Goal: Communication & Community: Share content

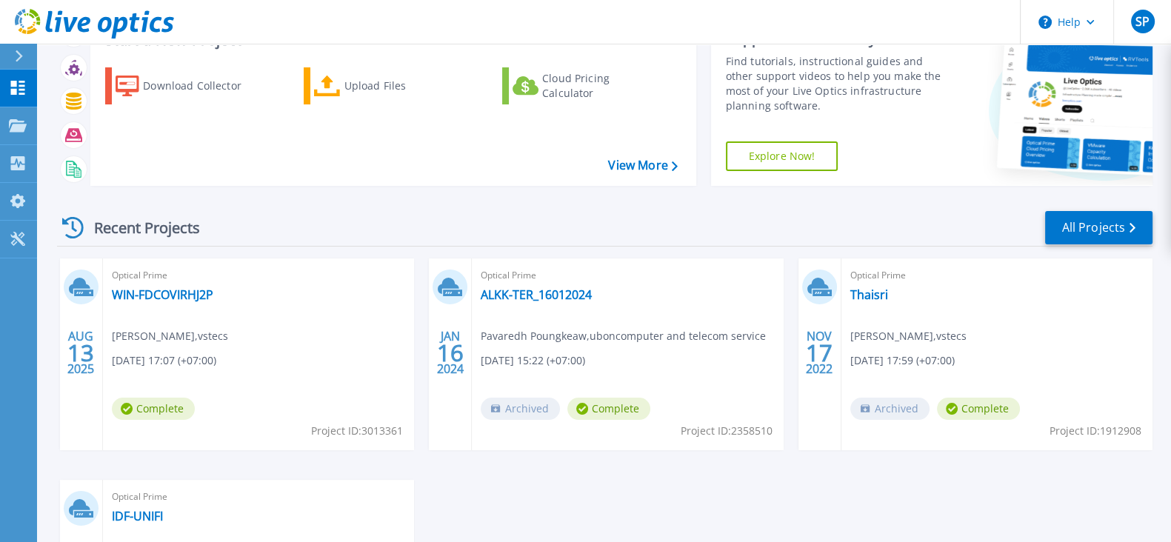
scroll to position [92, 0]
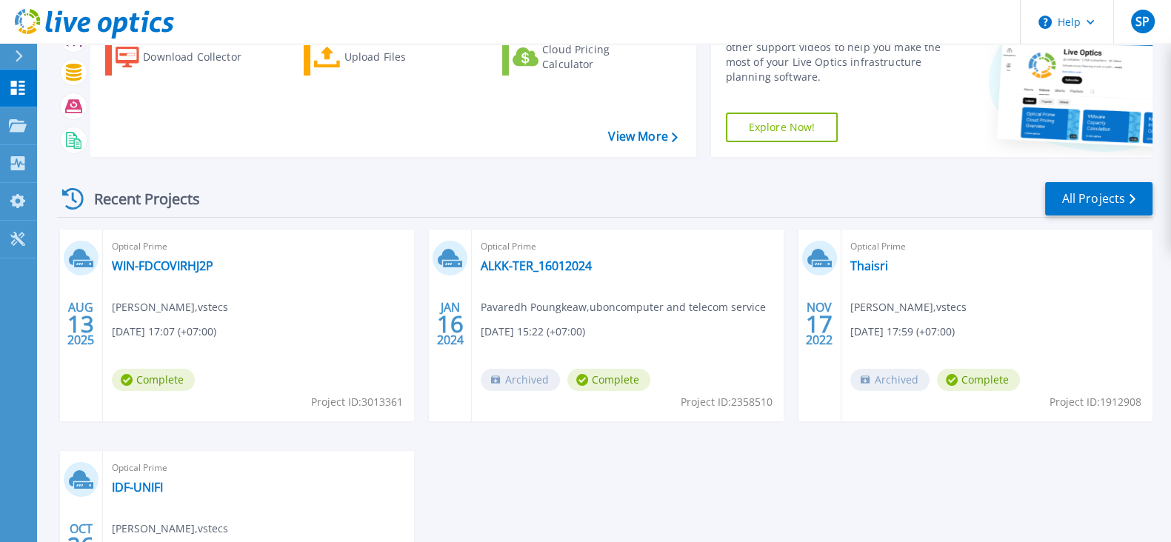
click at [202, 372] on div "Optical Prime WIN-FDCOVIRHJ2P [PERSON_NAME] , vstecs [DATE] 17:07 (+07:00) Comp…" at bounding box center [258, 326] width 311 height 192
click at [231, 288] on div "Optical Prime WIN-FDCOVIRHJ2P [PERSON_NAME] , vstecs [DATE] 17:07 (+07:00) Comp…" at bounding box center [258, 326] width 311 height 192
click at [169, 265] on link "WIN-FDCOVIRHJ2P" at bounding box center [162, 266] width 101 height 15
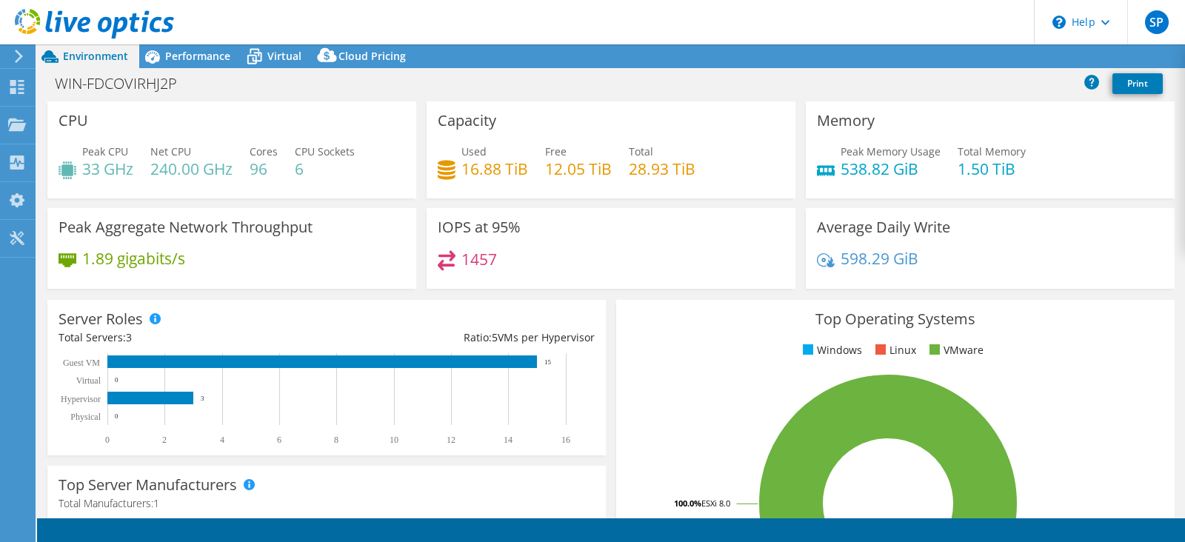
select select "USD"
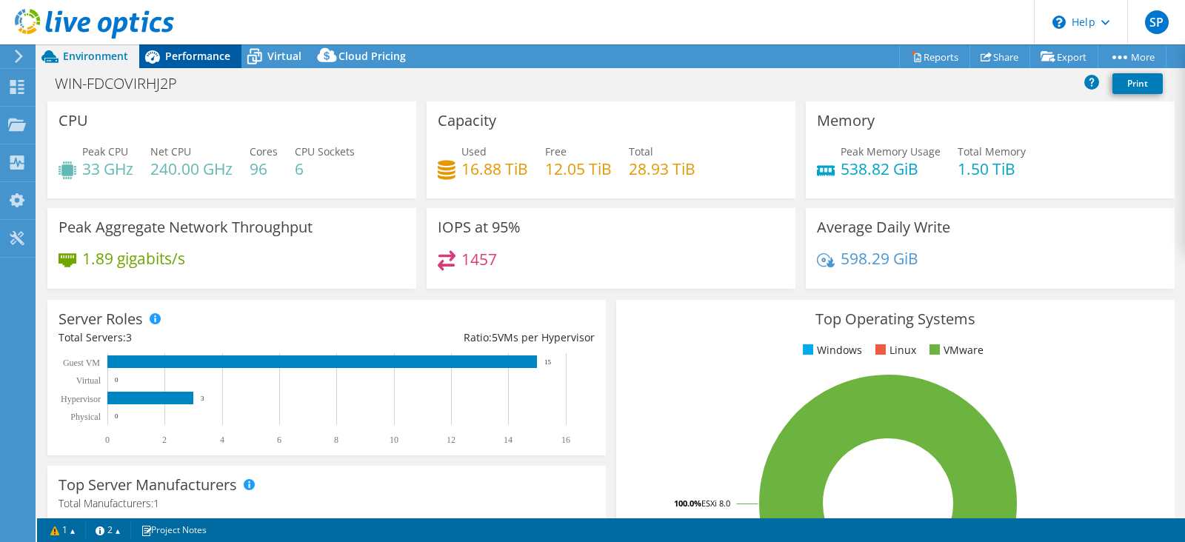
click at [195, 51] on span "Performance" at bounding box center [197, 56] width 65 height 14
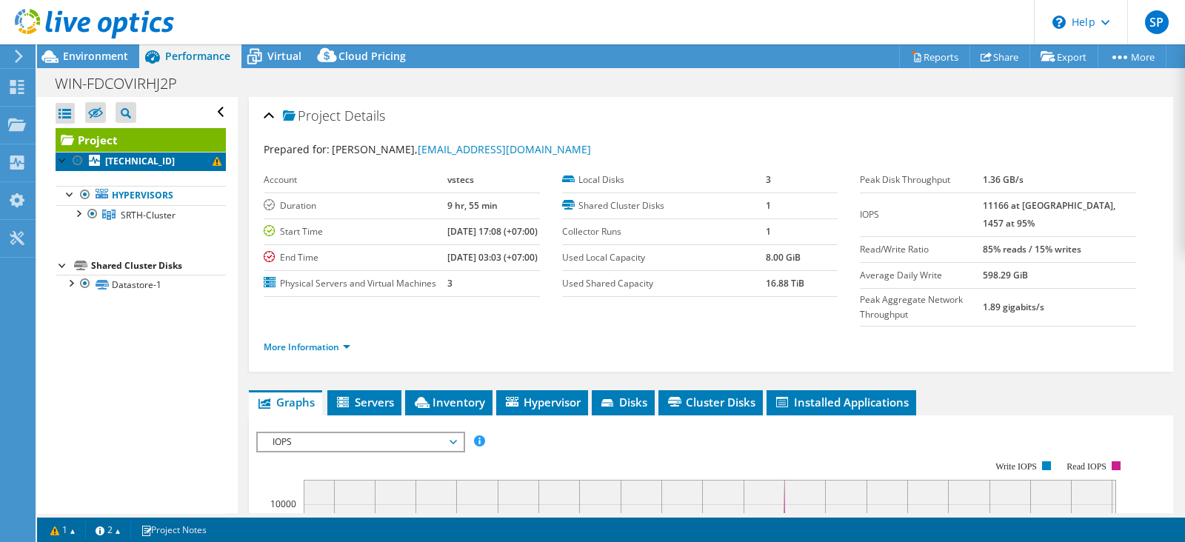
click at [161, 159] on b "192.168.205.54" at bounding box center [140, 161] width 70 height 13
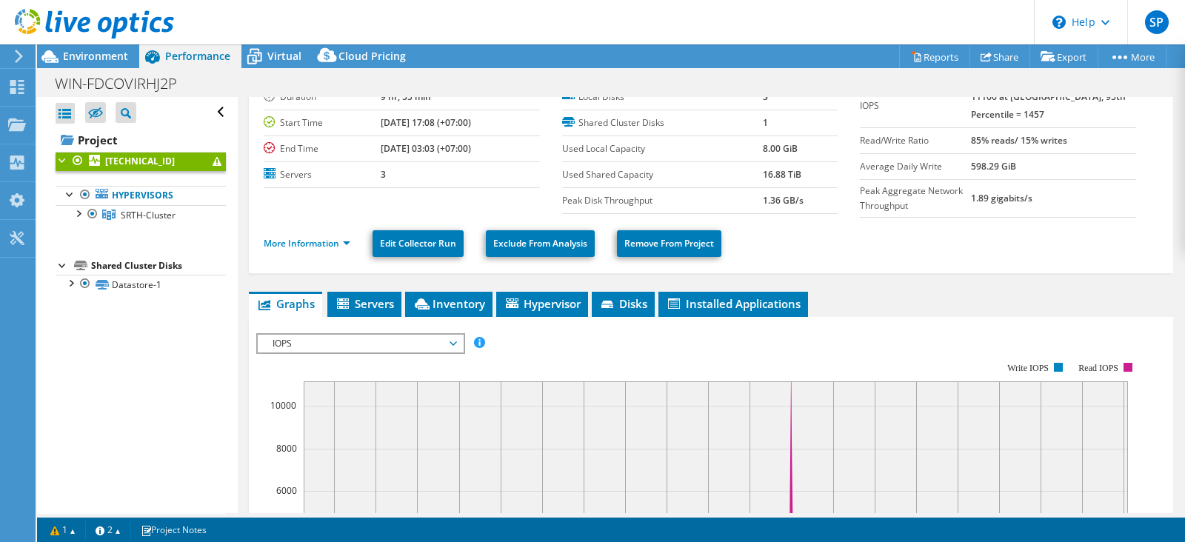
scroll to position [278, 0]
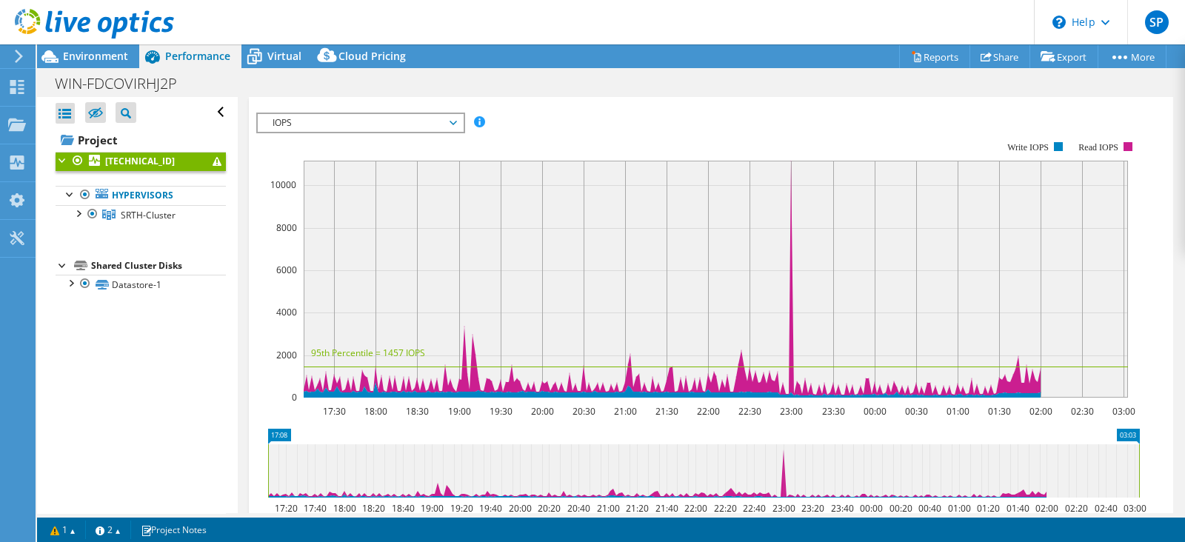
click at [793, 165] on rect at bounding box center [716, 279] width 825 height 237
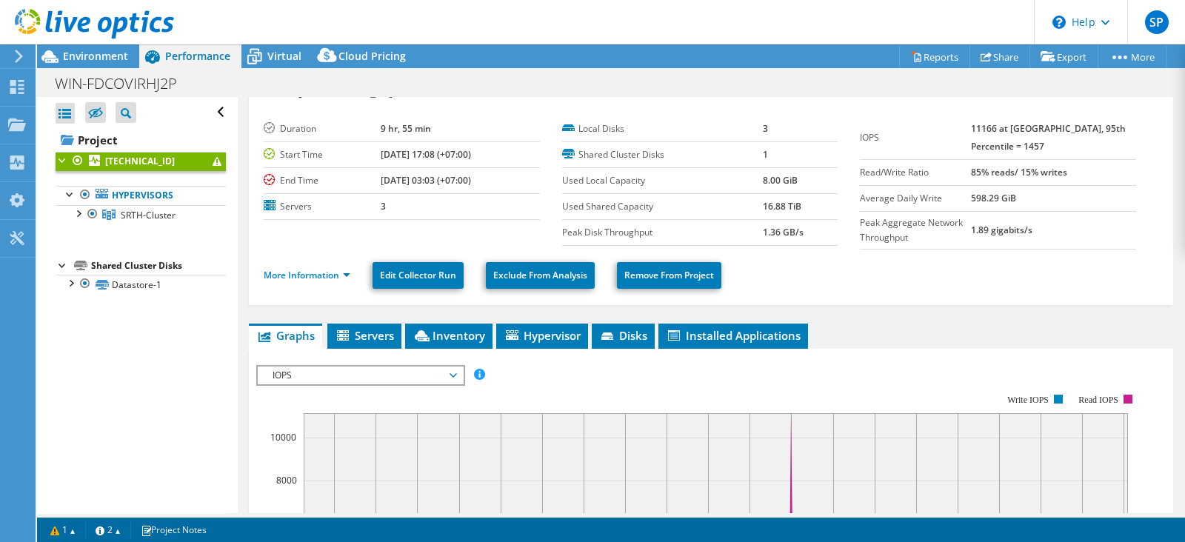
scroll to position [0, 0]
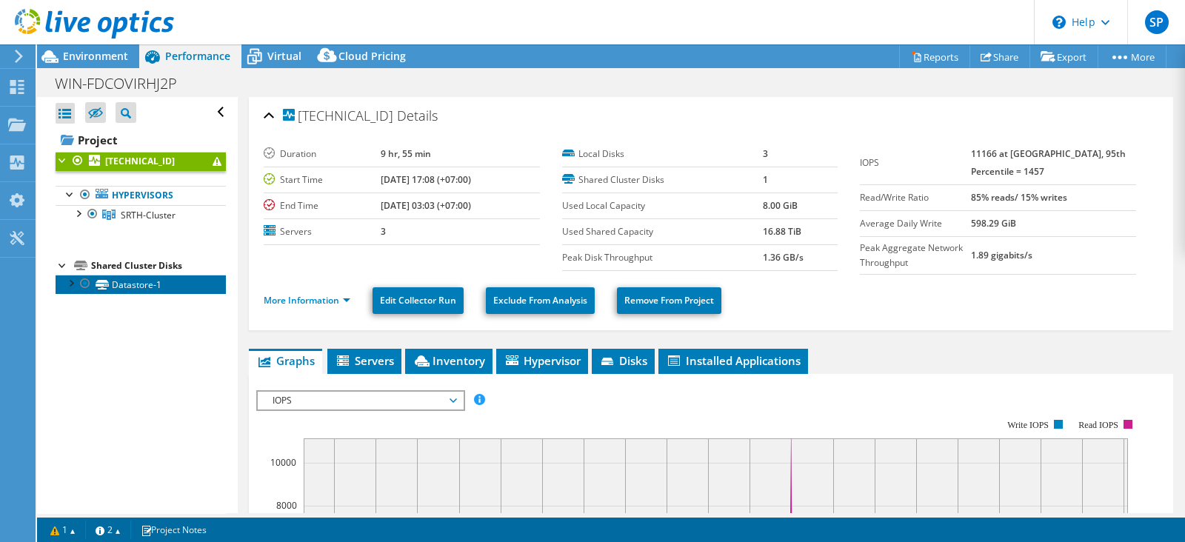
click at [137, 289] on link "Datastore-1" at bounding box center [141, 284] width 170 height 19
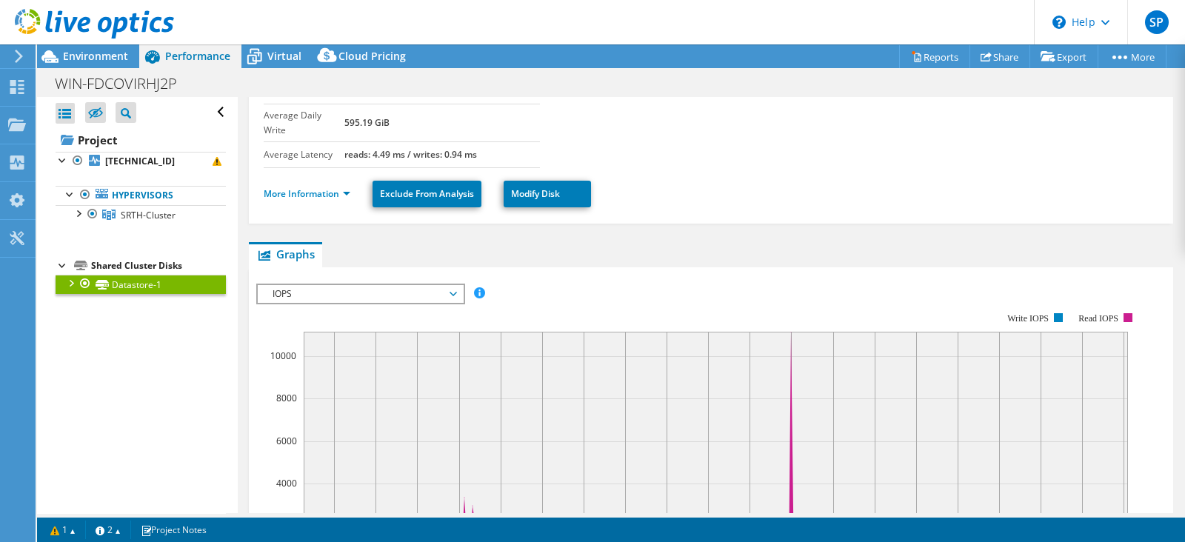
scroll to position [278, 0]
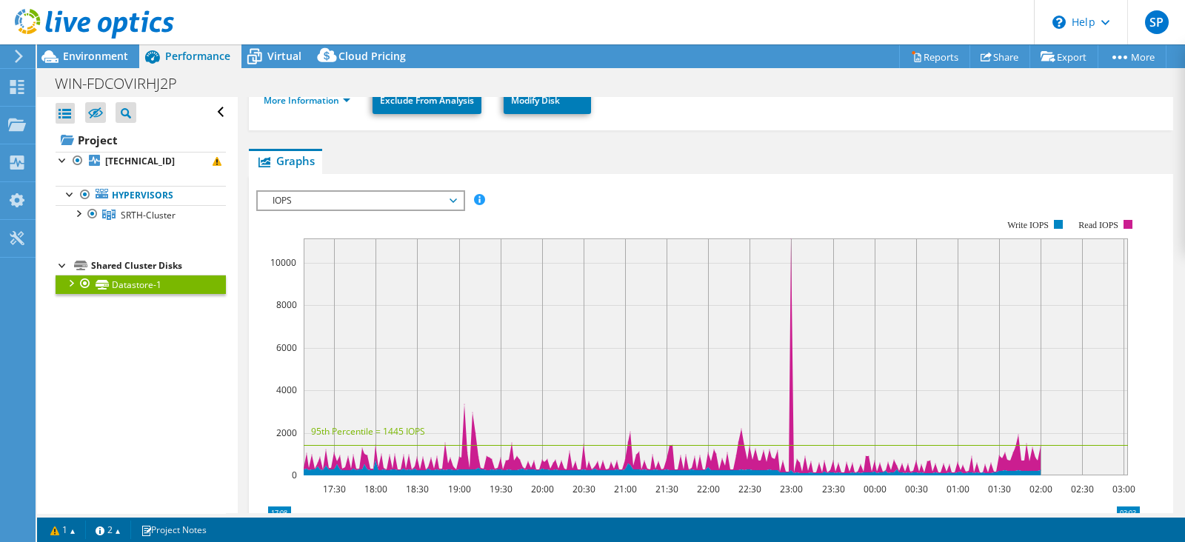
click at [367, 192] on span "IOPS" at bounding box center [360, 201] width 190 height 18
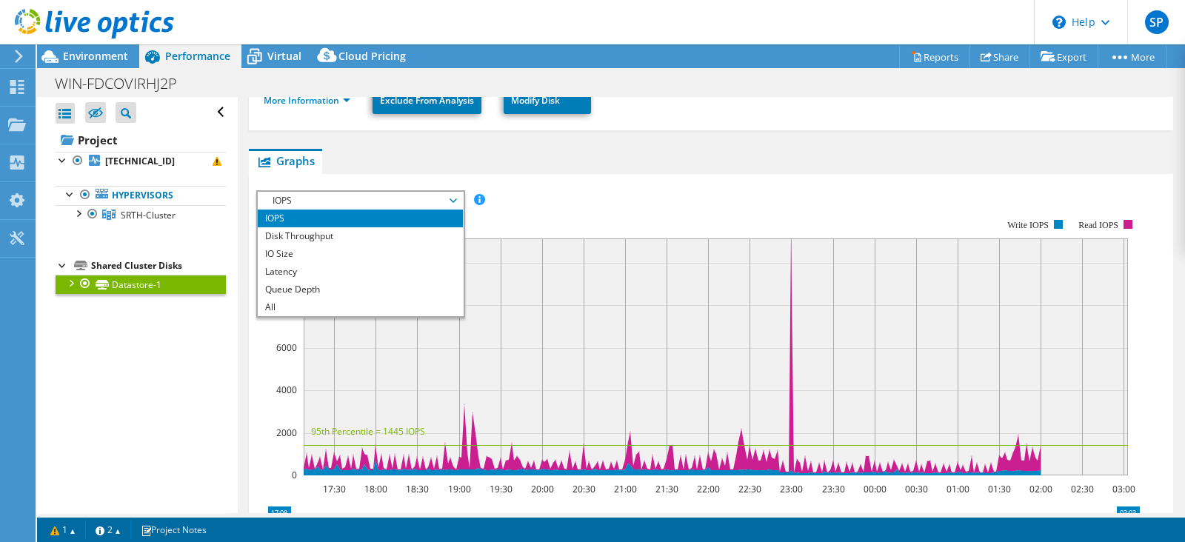
click at [367, 192] on span "IOPS" at bounding box center [360, 201] width 190 height 18
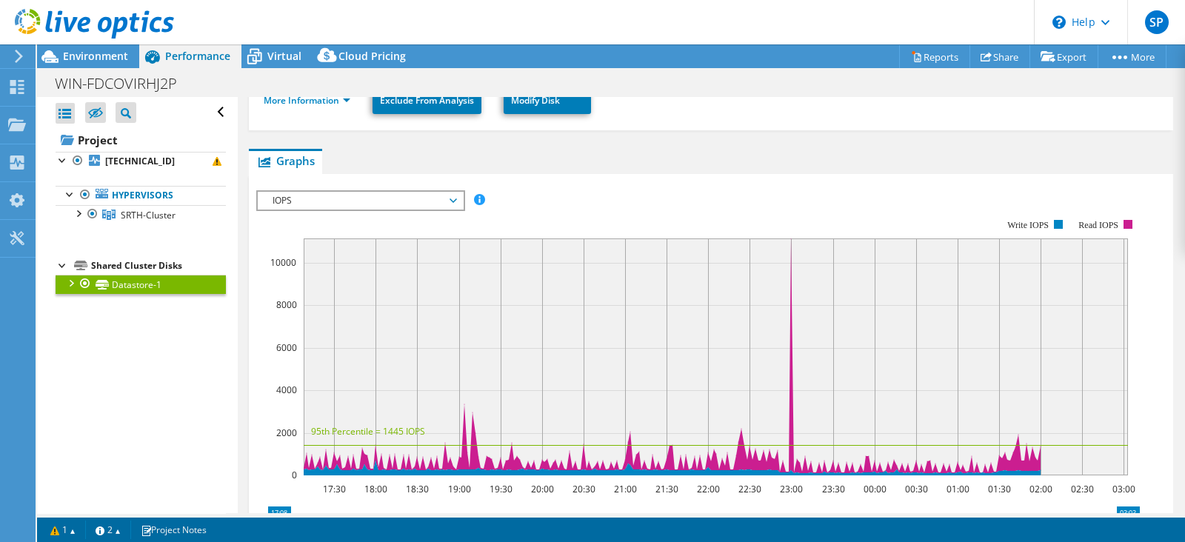
scroll to position [184, 0]
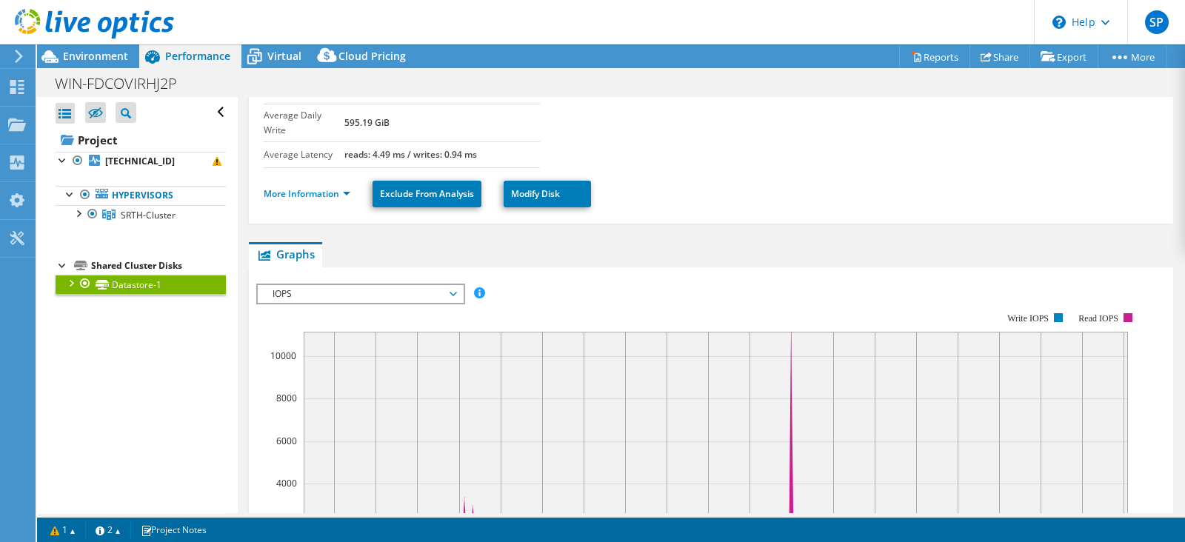
click at [382, 284] on div "IOPS IOPS Disk Throughput IO Size Latency Queue Depth CPU Percentage Memory Pag…" at bounding box center [360, 294] width 209 height 21
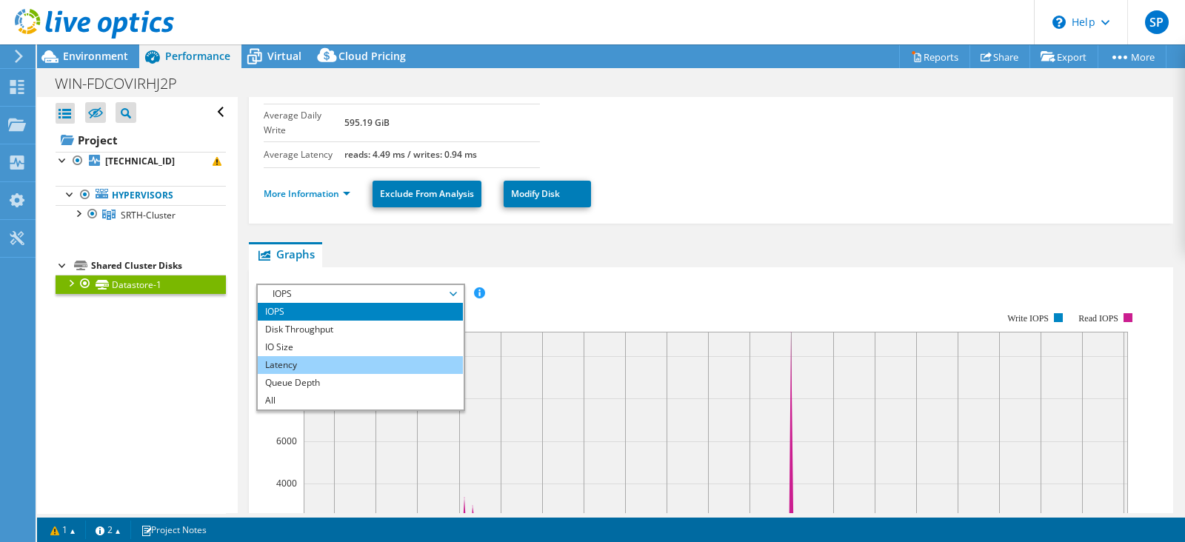
click at [369, 356] on li "Latency" at bounding box center [360, 365] width 205 height 18
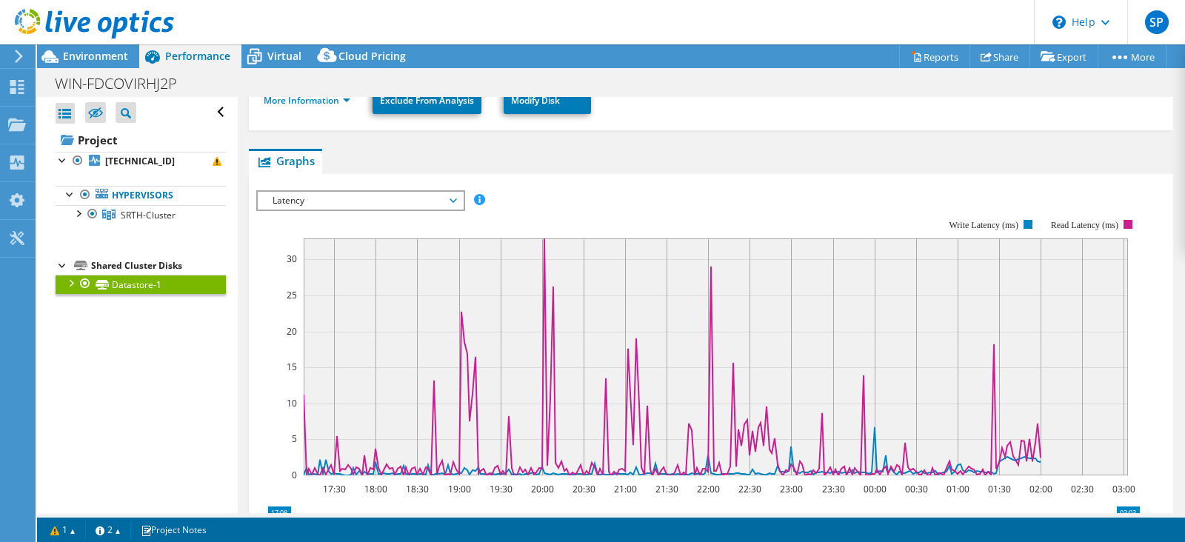
scroll to position [0, 0]
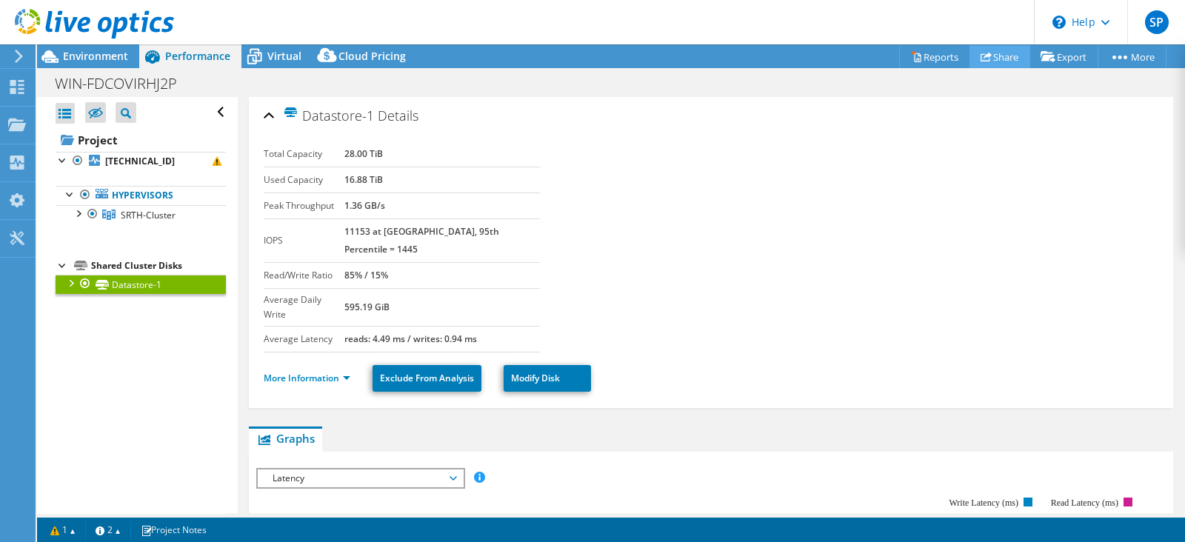
click at [991, 57] on link "Share" at bounding box center [1000, 56] width 61 height 23
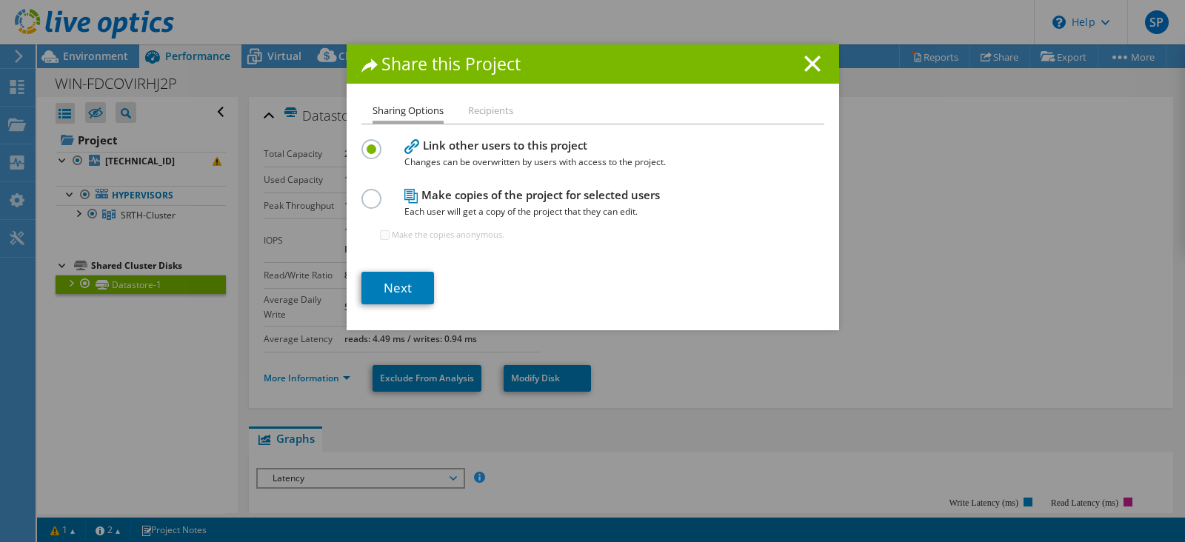
click at [483, 113] on li "Recipients" at bounding box center [490, 111] width 45 height 19
click at [452, 197] on h4 "Make copies of the project for selected users Each user will get a copy of the …" at bounding box center [590, 203] width 370 height 33
click at [375, 202] on div at bounding box center [375, 197] width 26 height 16
click at [362, 193] on label at bounding box center [375, 191] width 26 height 4
click at [0, 0] on input "radio" at bounding box center [0, 0] width 0 height 0
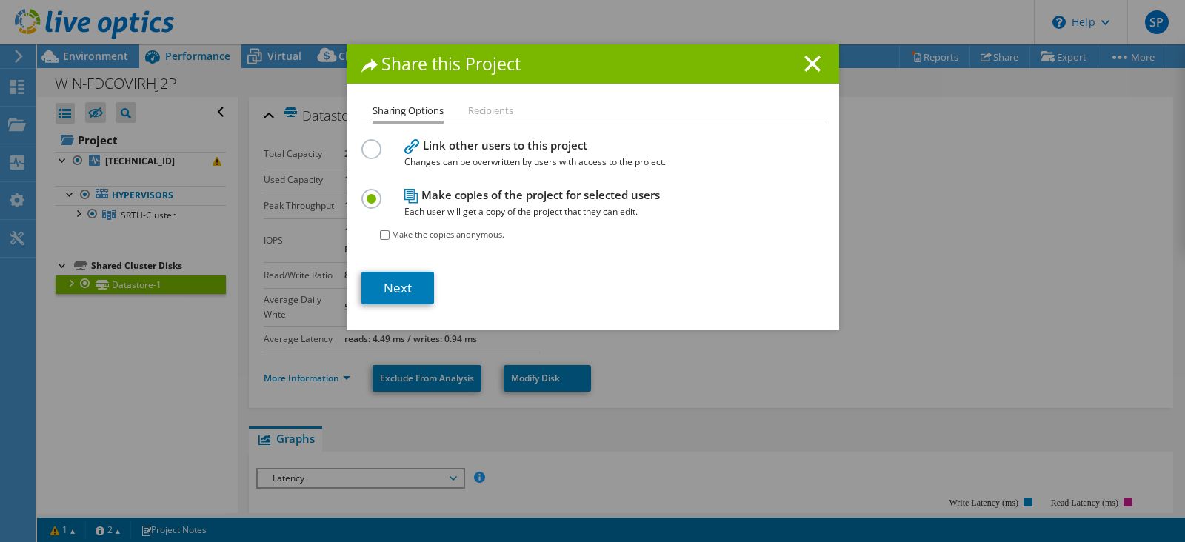
click at [362, 143] on label at bounding box center [375, 141] width 26 height 4
click at [0, 0] on input "radio" at bounding box center [0, 0] width 0 height 0
click at [390, 284] on link "Next" at bounding box center [398, 288] width 73 height 33
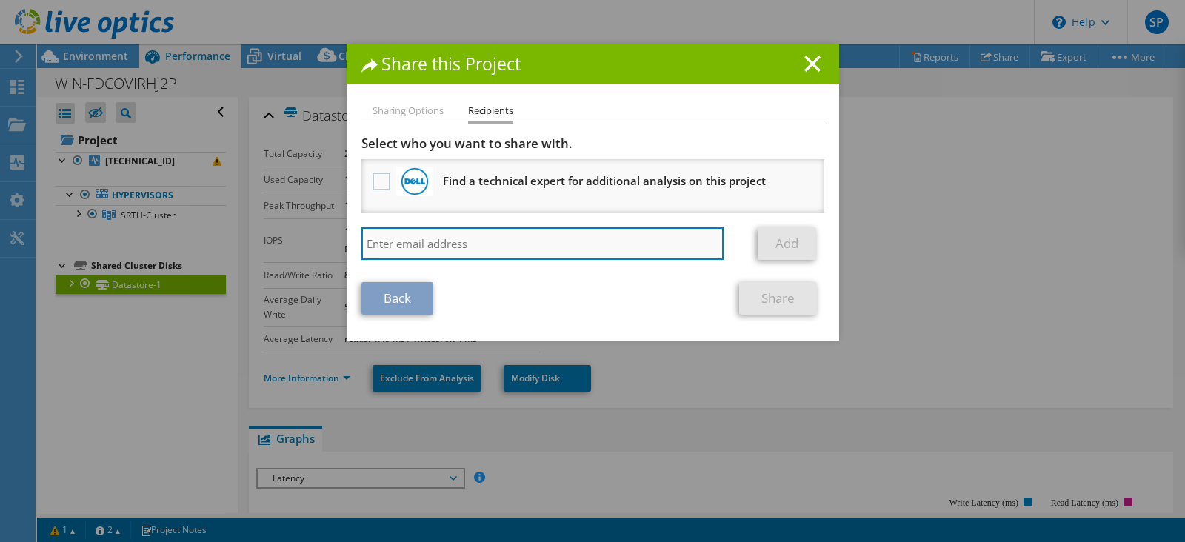
click at [505, 242] on input "search" at bounding box center [543, 243] width 363 height 33
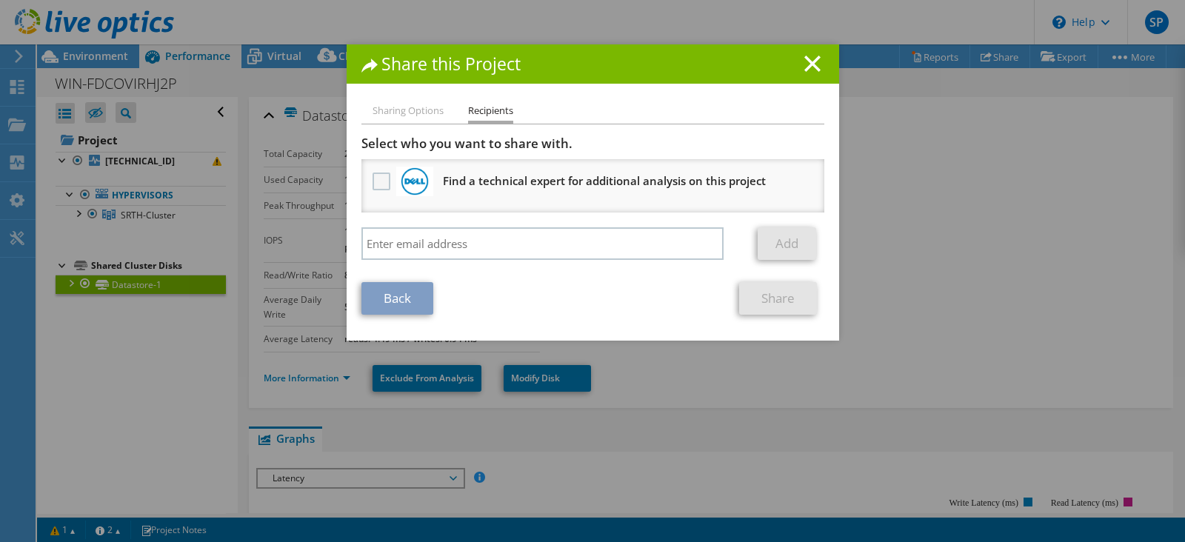
click at [375, 177] on label at bounding box center [383, 182] width 21 height 18
click at [0, 0] on input "checkbox" at bounding box center [0, 0] width 0 height 0
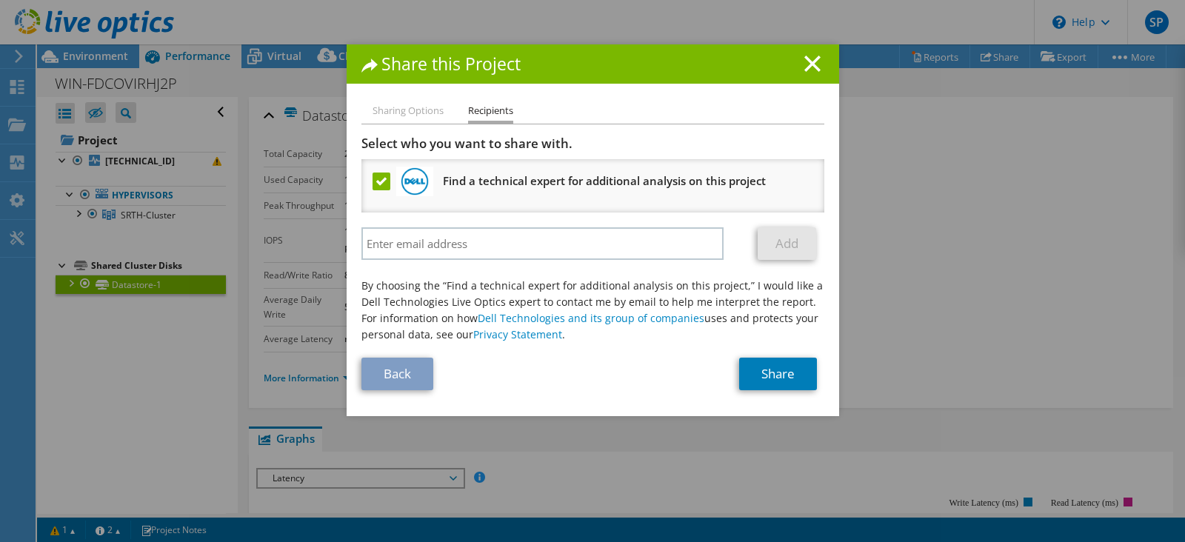
click at [374, 181] on label at bounding box center [383, 182] width 21 height 18
click at [0, 0] on input "checkbox" at bounding box center [0, 0] width 0 height 0
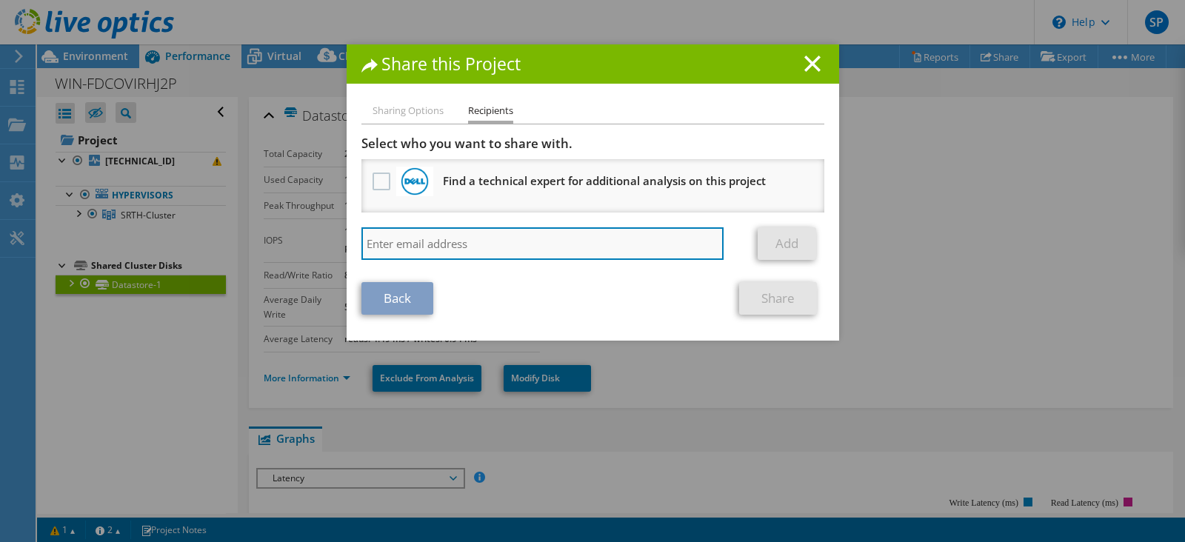
click at [482, 247] on input "search" at bounding box center [543, 243] width 363 height 33
paste input "warunyoo@vstecs.co.th"
type input "warunyoo@vstecs.co.th"
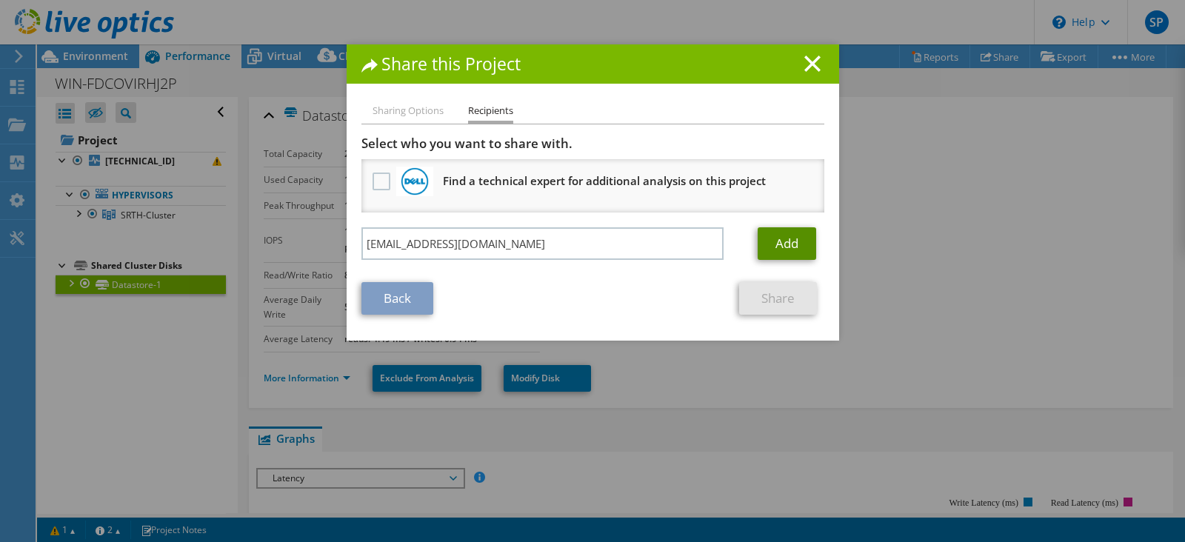
click at [770, 252] on link "Add" at bounding box center [787, 243] width 59 height 33
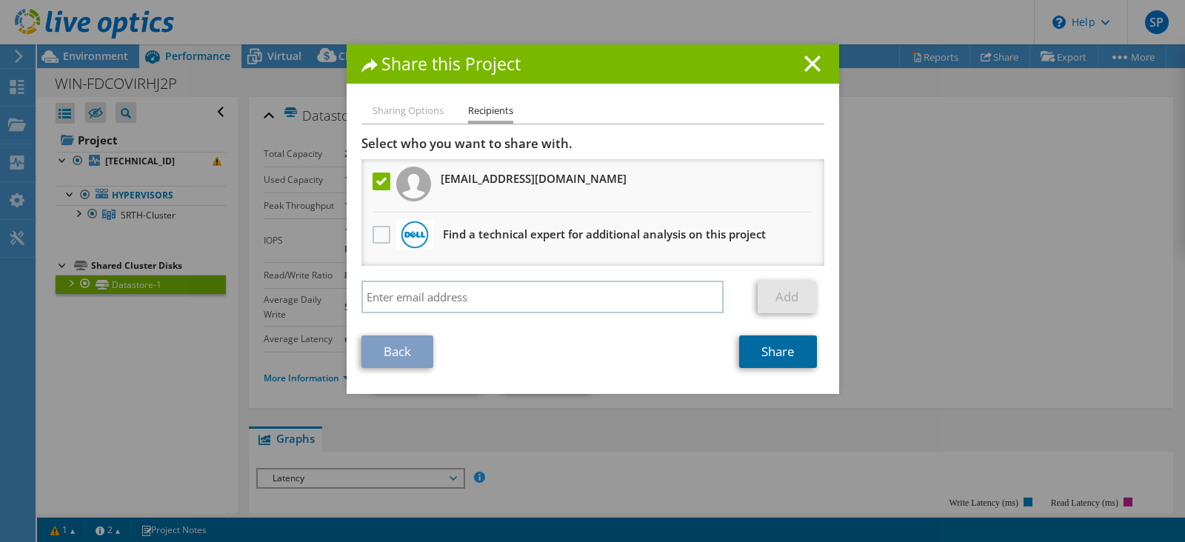
click at [770, 355] on link "Share" at bounding box center [778, 352] width 78 height 33
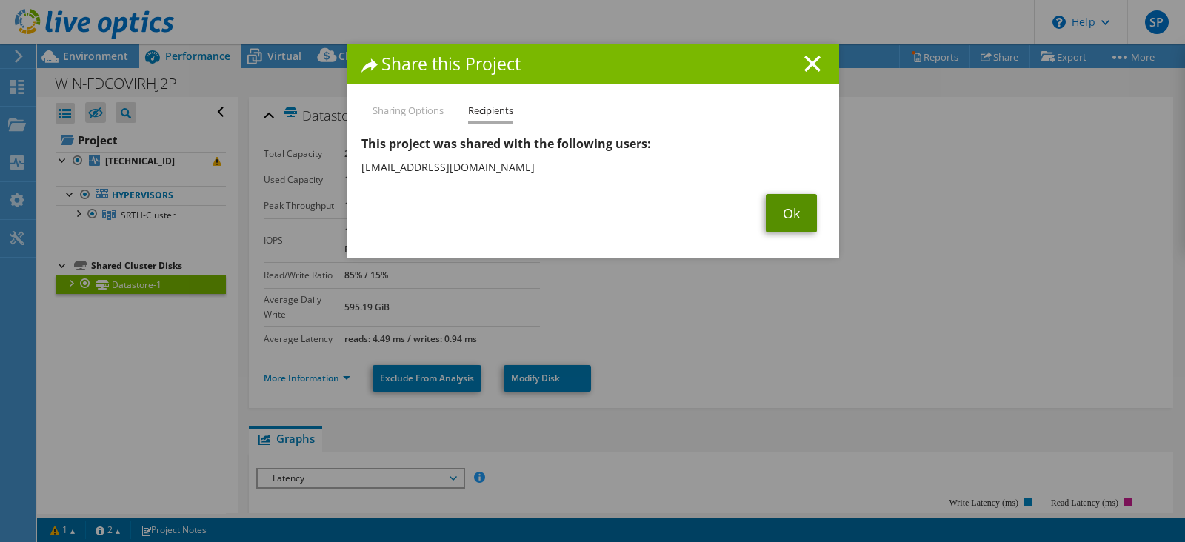
click at [792, 216] on link "Ok" at bounding box center [791, 213] width 51 height 39
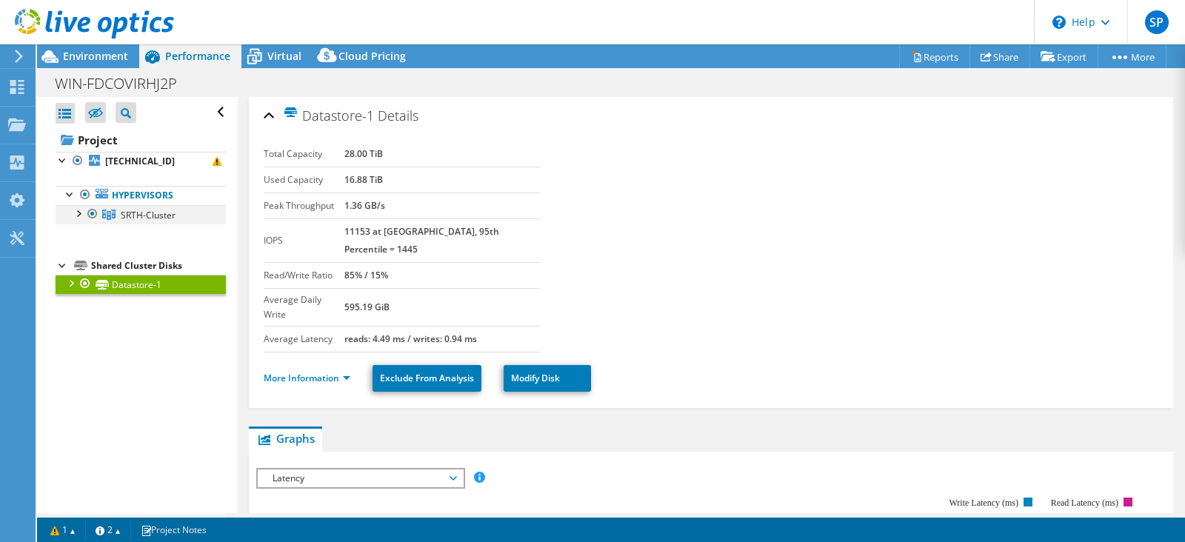
click at [81, 213] on div at bounding box center [77, 212] width 15 height 15
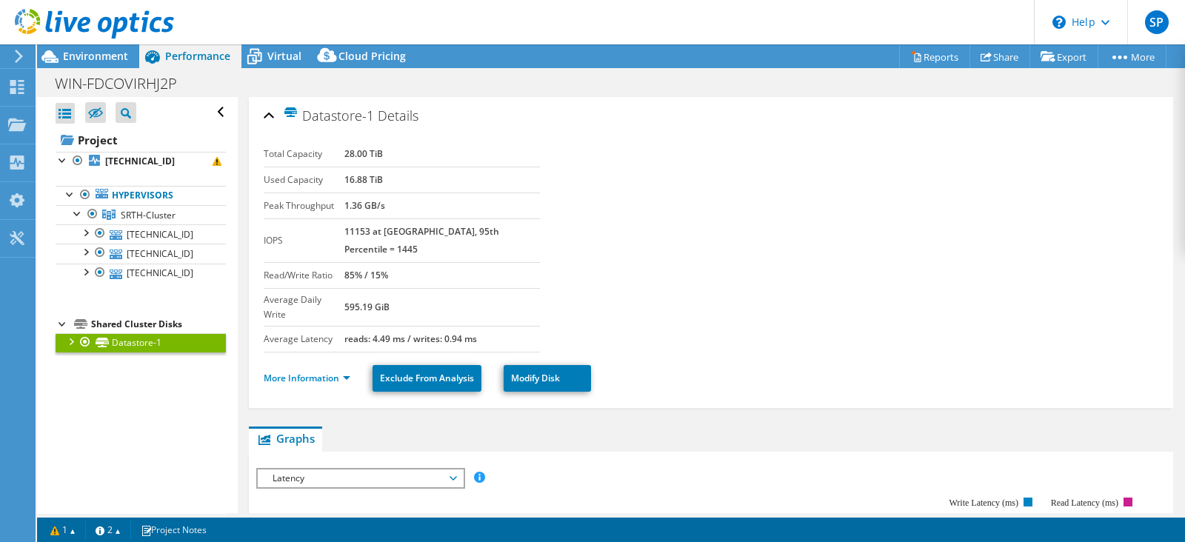
click at [156, 172] on ul "Hypervisors SRTH-Cluster 192.168.205.54" at bounding box center [141, 234] width 170 height 127
click at [169, 169] on link "192.168.205.54" at bounding box center [141, 161] width 170 height 19
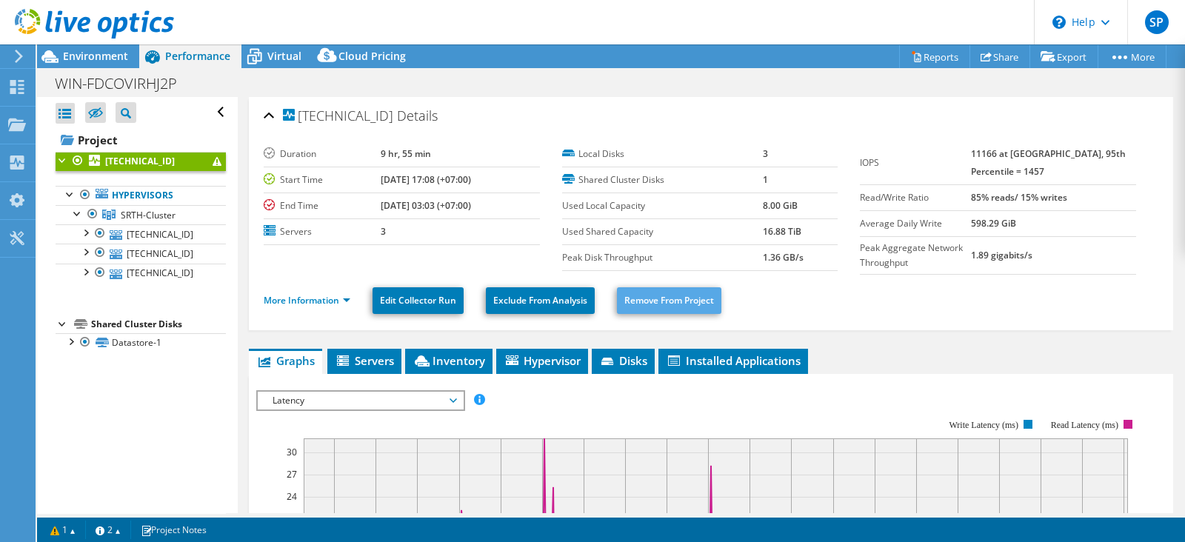
scroll to position [184, 0]
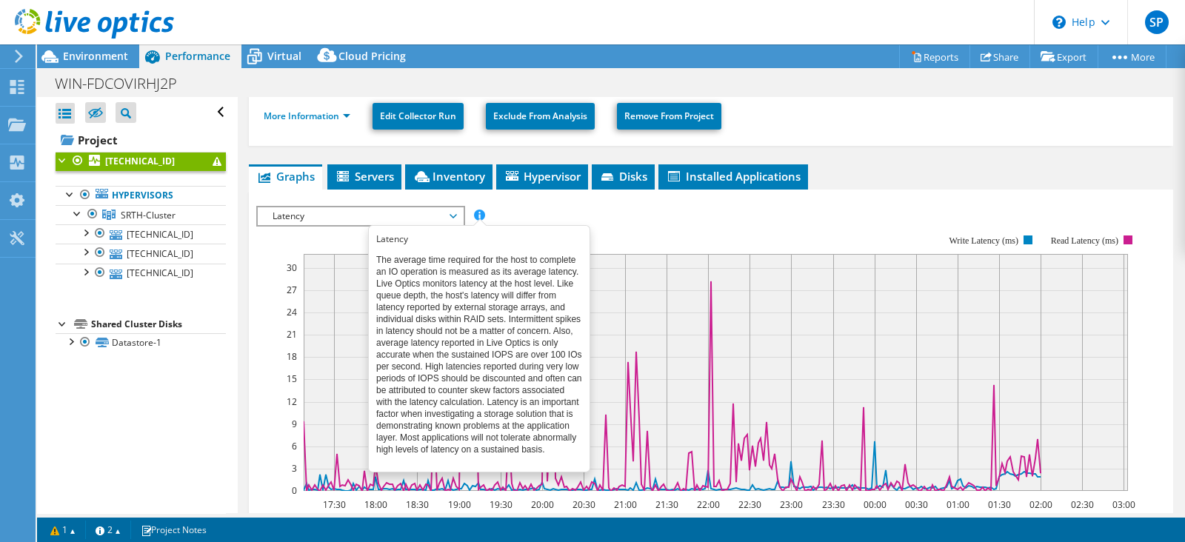
click at [478, 212] on span at bounding box center [479, 215] width 10 height 10
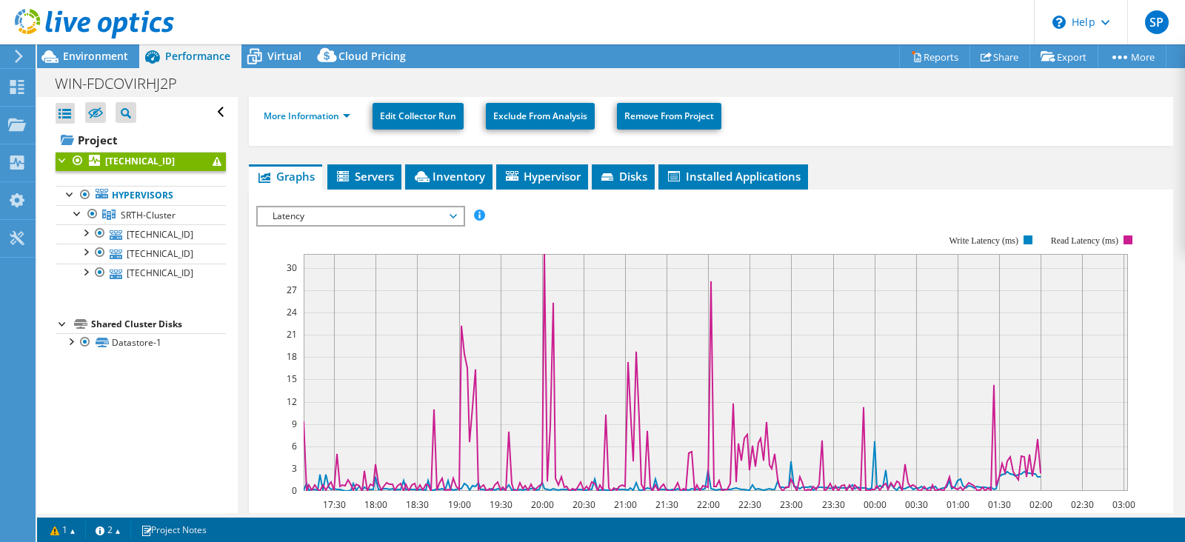
click at [424, 214] on span "Latency" at bounding box center [360, 216] width 190 height 18
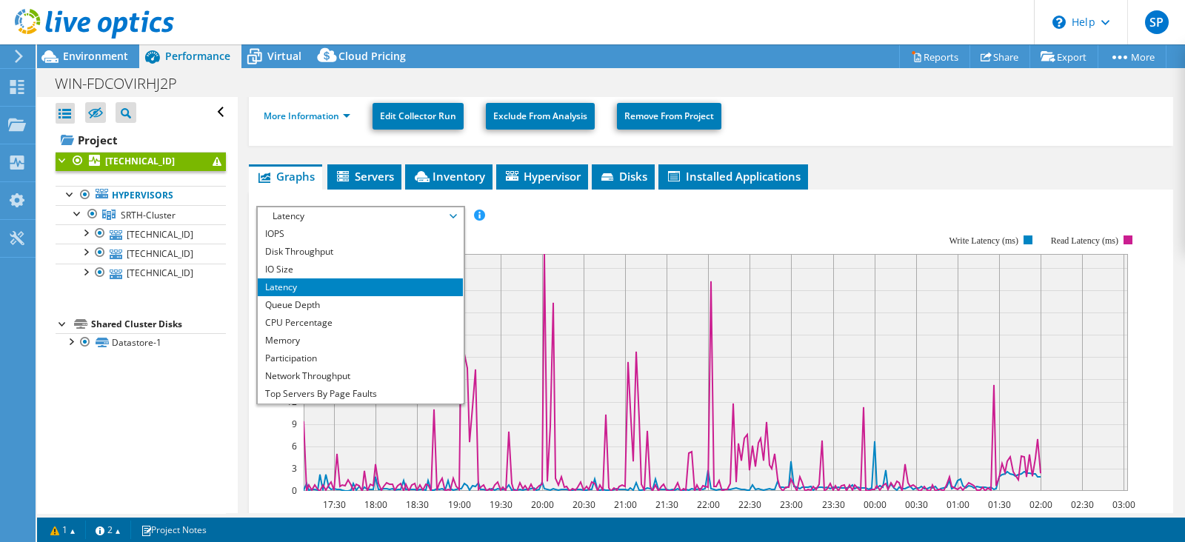
click at [430, 213] on span "Latency" at bounding box center [360, 216] width 190 height 18
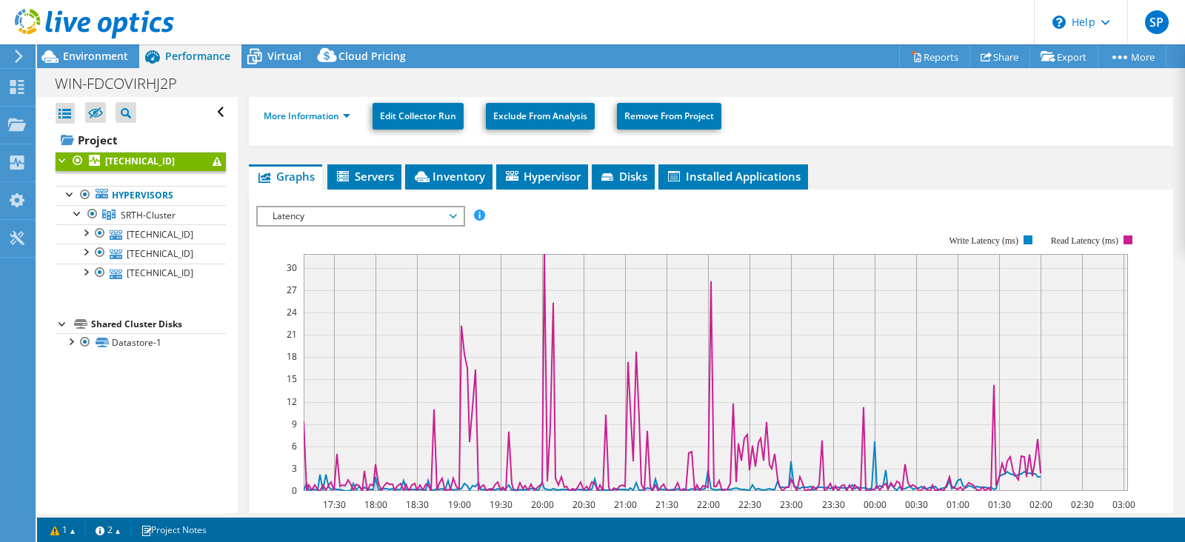
click at [415, 213] on span "Latency" at bounding box center [360, 216] width 190 height 18
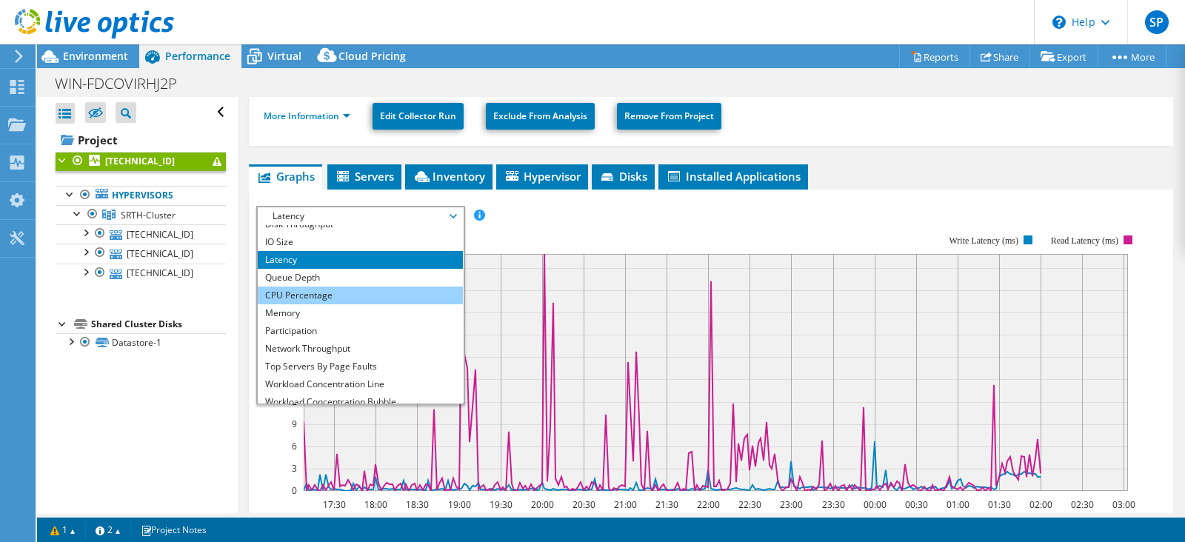
scroll to position [0, 0]
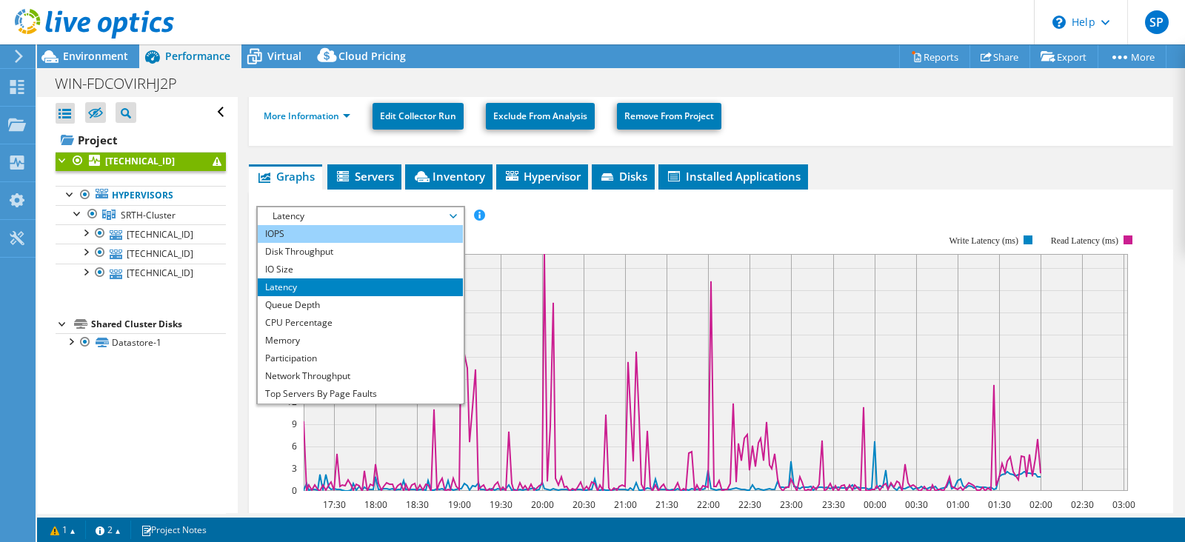
click at [300, 233] on li "IOPS" at bounding box center [360, 234] width 205 height 18
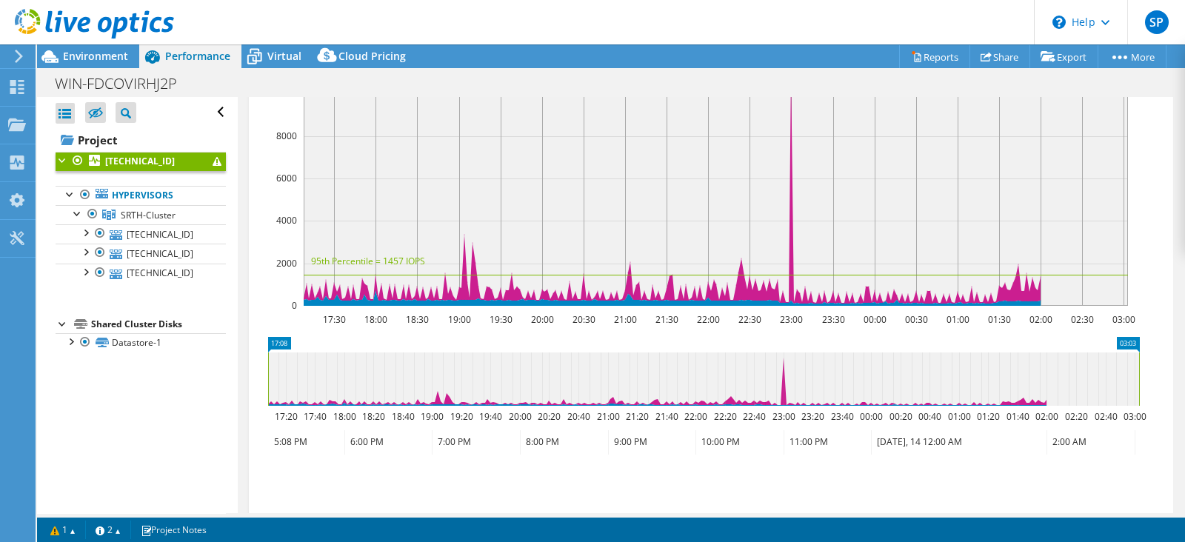
scroll to position [484, 0]
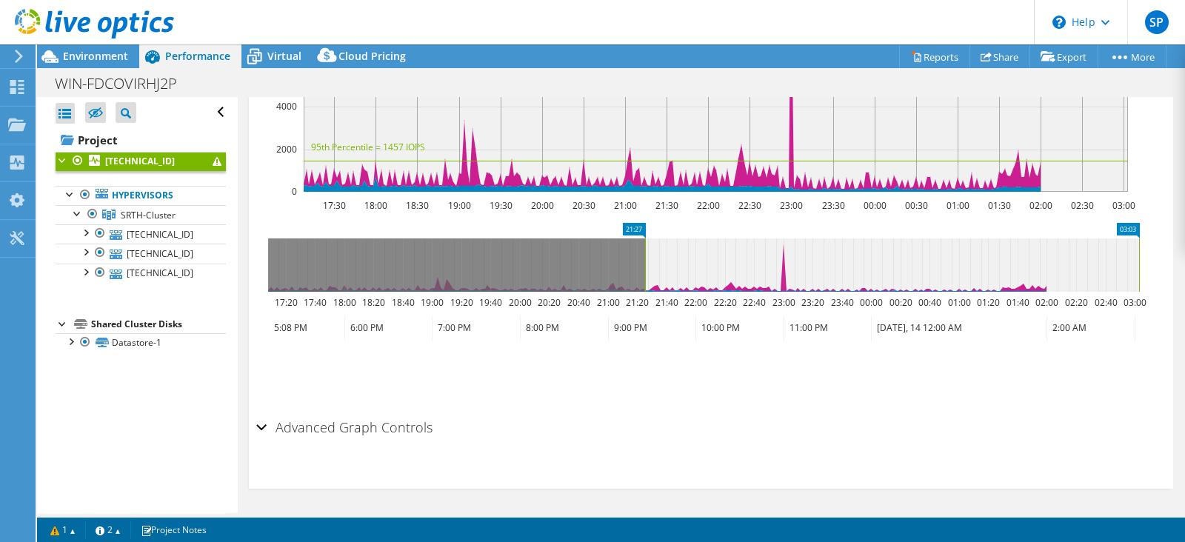
drag, startPoint x: 269, startPoint y: 247, endPoint x: 658, endPoint y: 256, distance: 389.1
click at [648, 256] on rect at bounding box center [645, 265] width 6 height 53
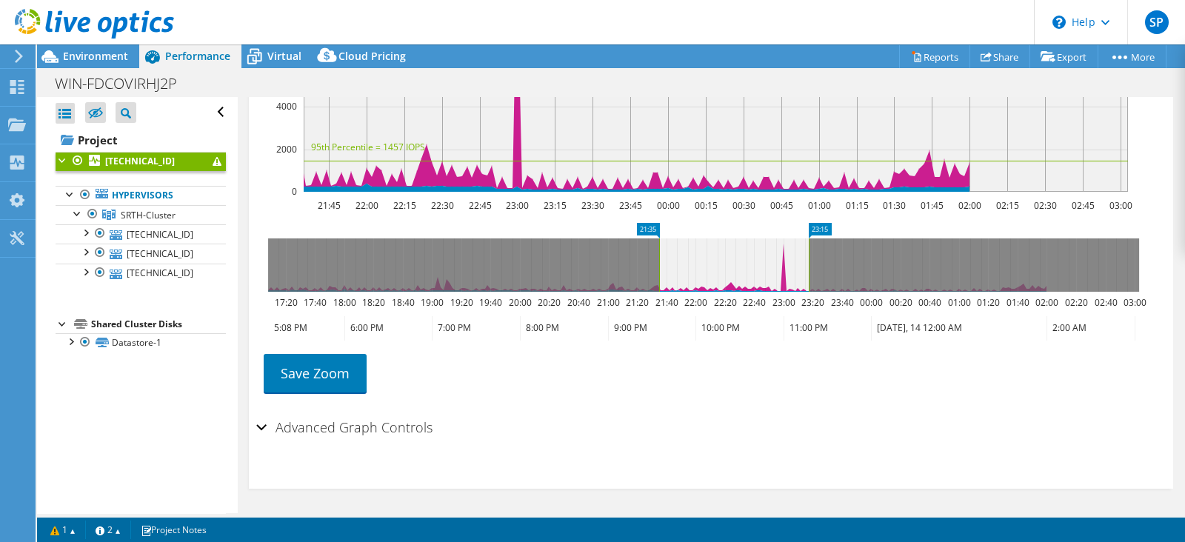
drag, startPoint x: 1141, startPoint y: 257, endPoint x: 811, endPoint y: 262, distance: 330.5
click at [811, 262] on rect at bounding box center [809, 265] width 6 height 53
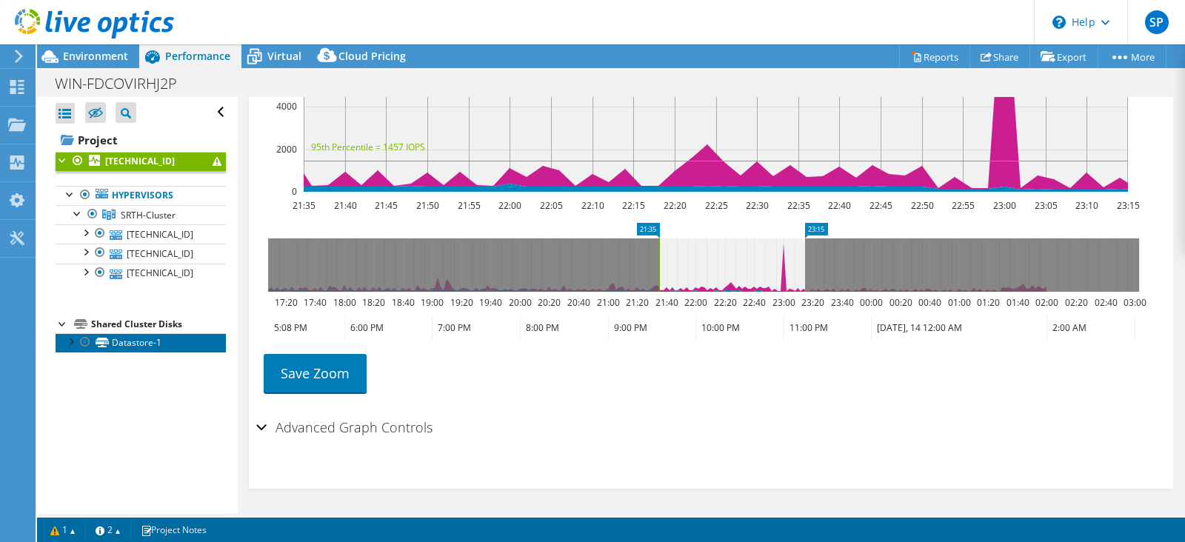
click at [118, 345] on link "Datastore-1" at bounding box center [141, 342] width 170 height 19
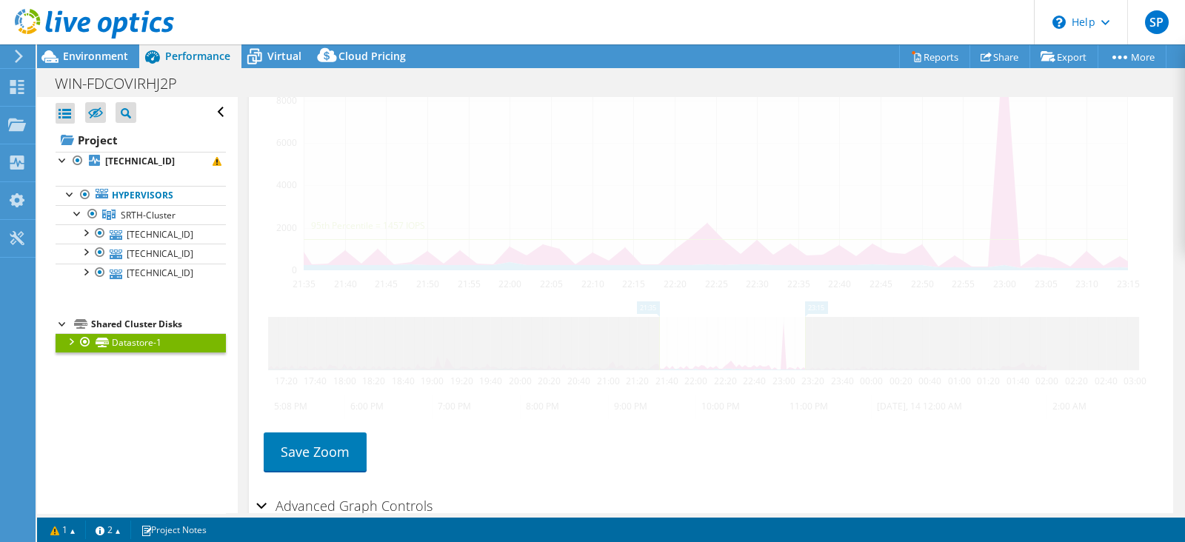
scroll to position [531, 0]
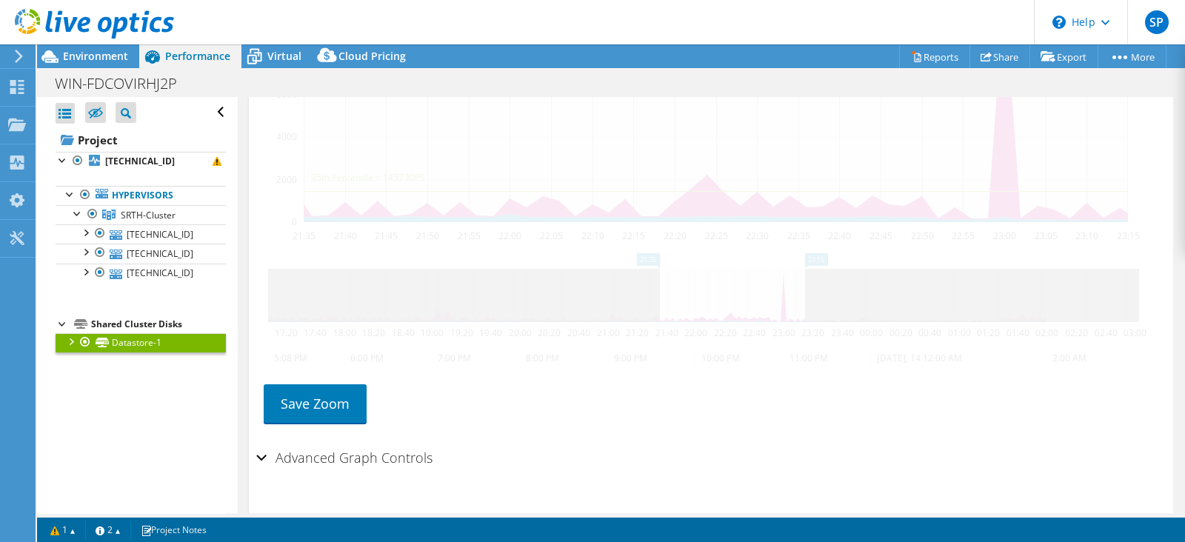
click at [69, 341] on div at bounding box center [70, 340] width 15 height 15
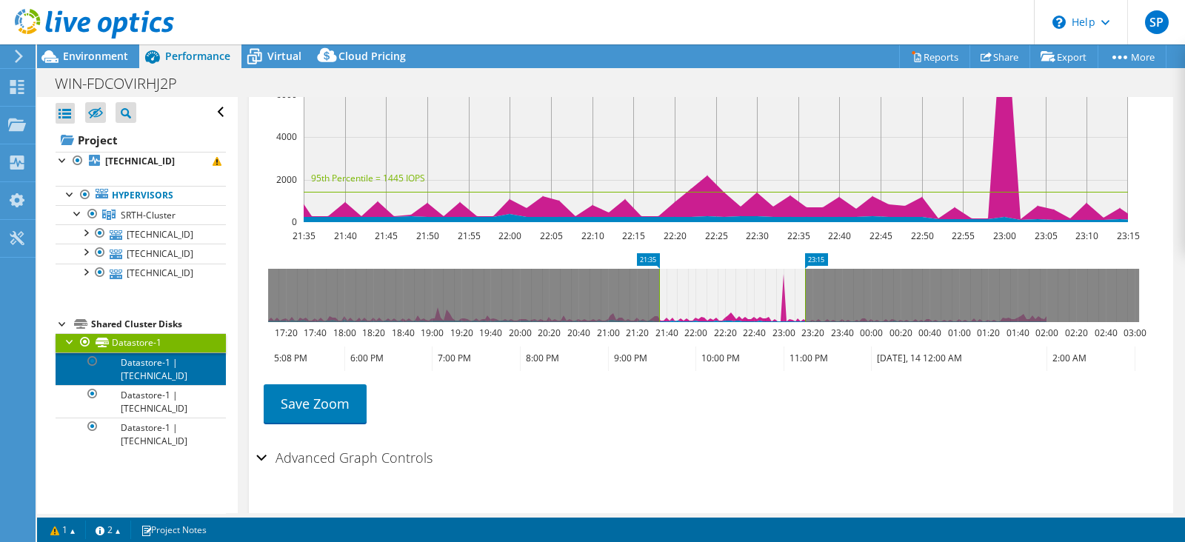
click at [184, 374] on link "Datastore-1 | 192.168.205.54" at bounding box center [141, 369] width 170 height 33
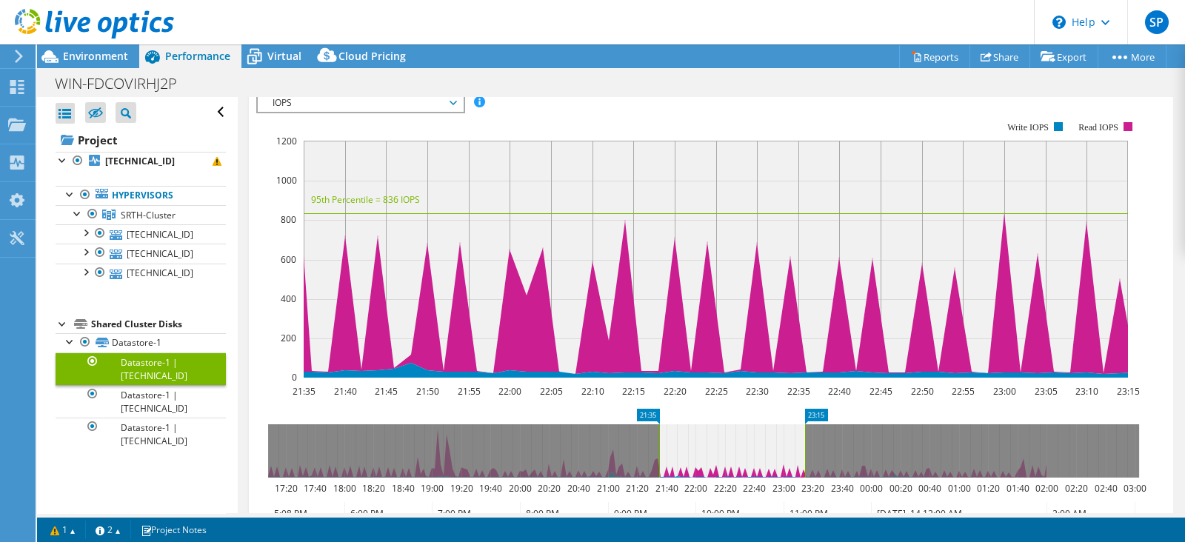
scroll to position [387, 0]
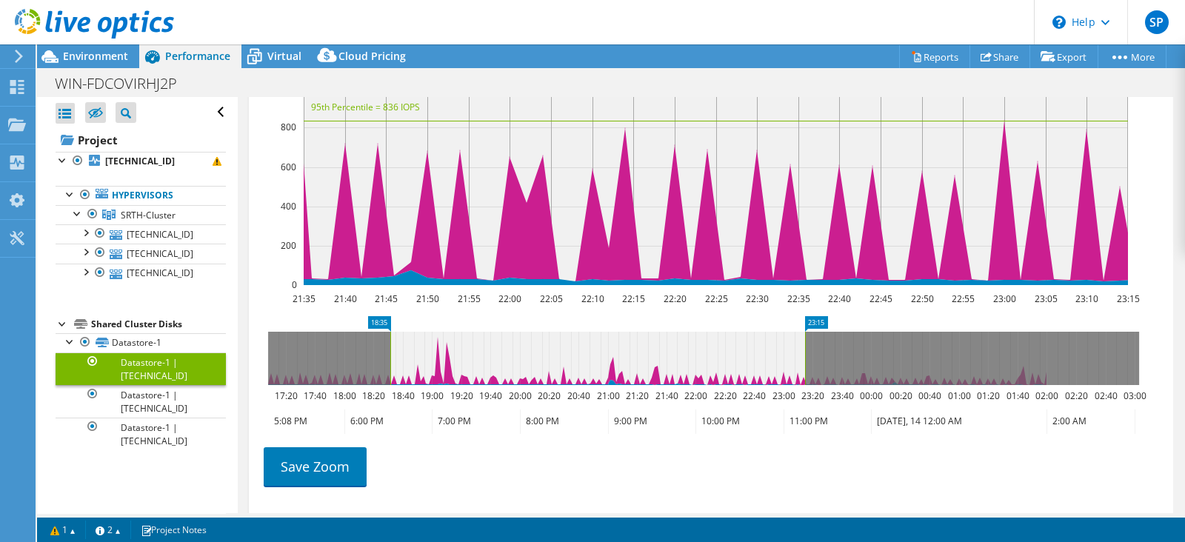
drag, startPoint x: 657, startPoint y: 344, endPoint x: 389, endPoint y: 344, distance: 268.2
click at [389, 344] on rect at bounding box center [390, 358] width 6 height 53
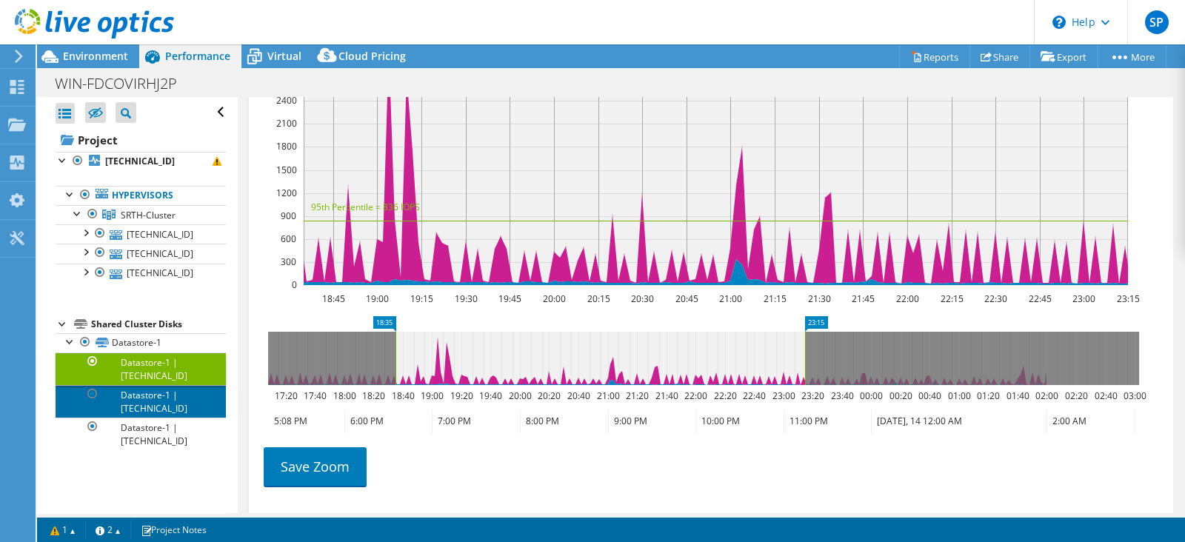
click at [174, 396] on link "Datastore-1 | 192.168.205.55" at bounding box center [141, 401] width 170 height 33
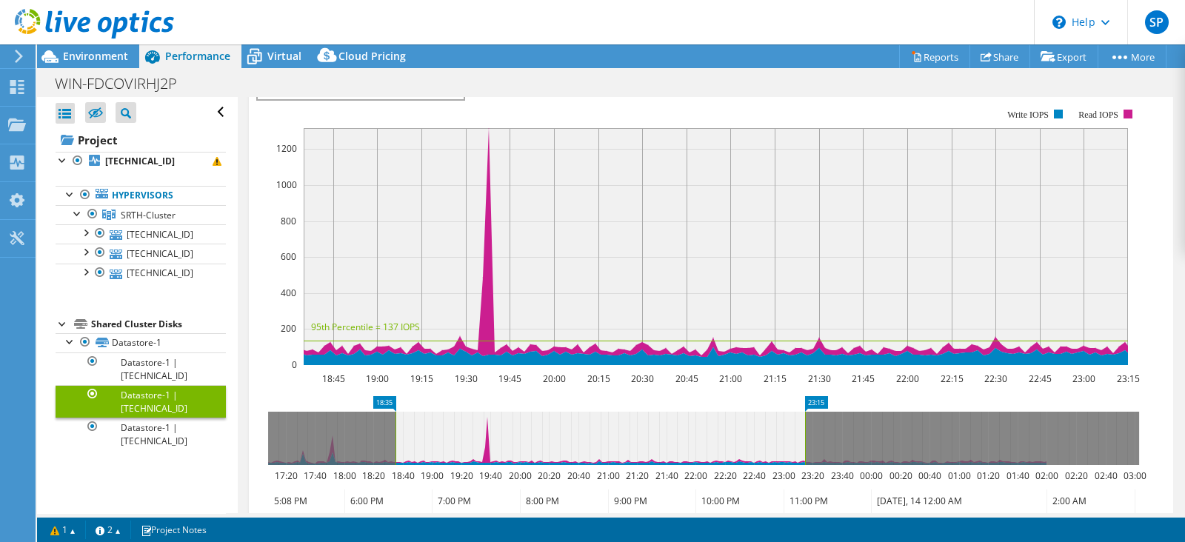
scroll to position [294, 0]
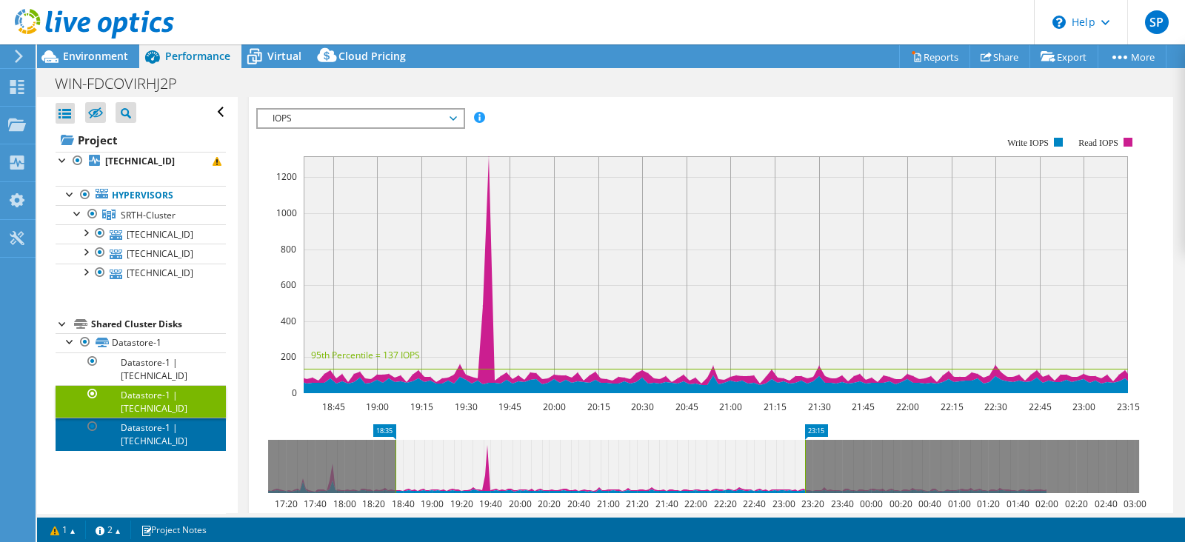
click at [128, 444] on link "Datastore-1 | 192.168.205.53" at bounding box center [141, 434] width 170 height 33
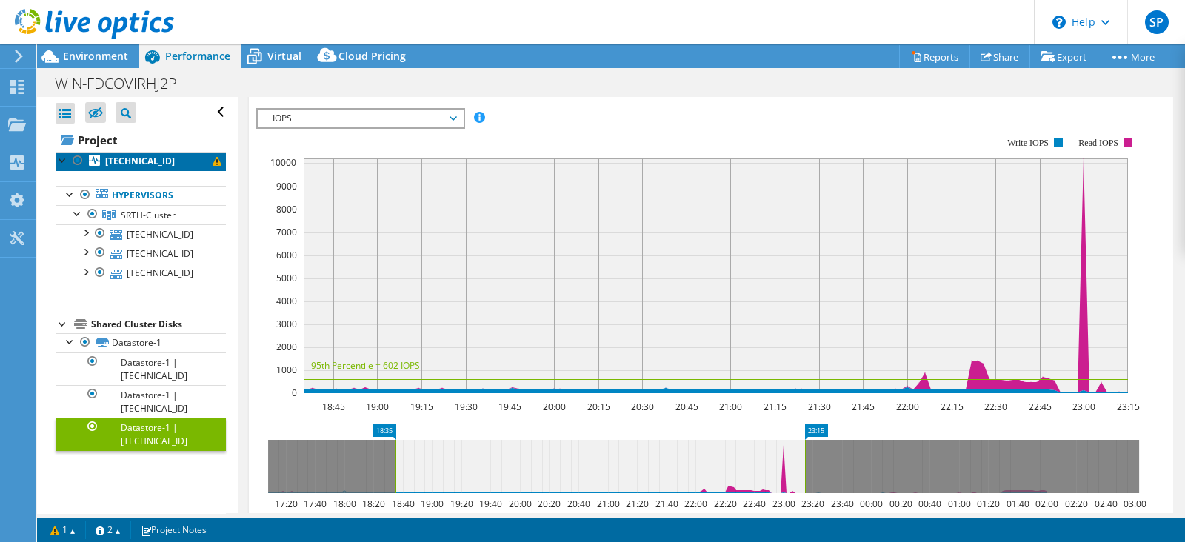
click at [167, 159] on b "192.168.205.54" at bounding box center [140, 161] width 70 height 13
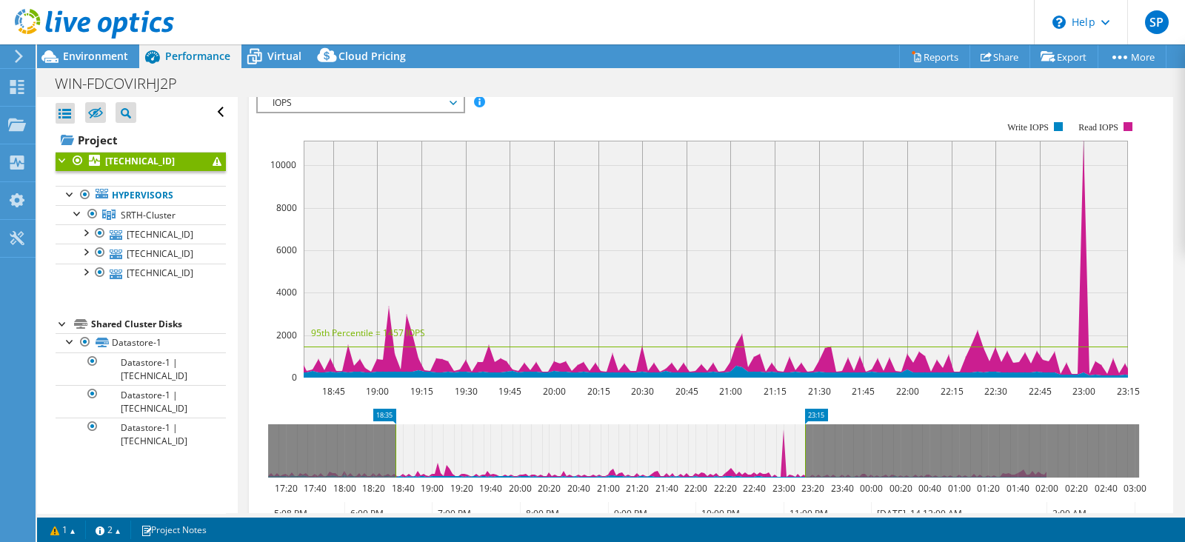
scroll to position [0, 0]
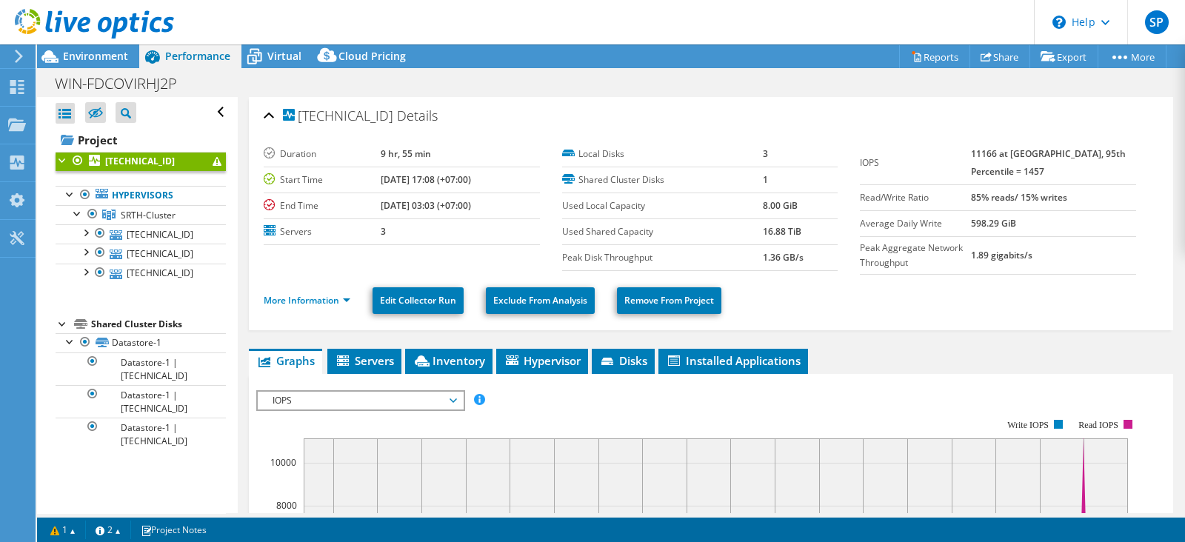
click at [213, 159] on span at bounding box center [217, 161] width 9 height 9
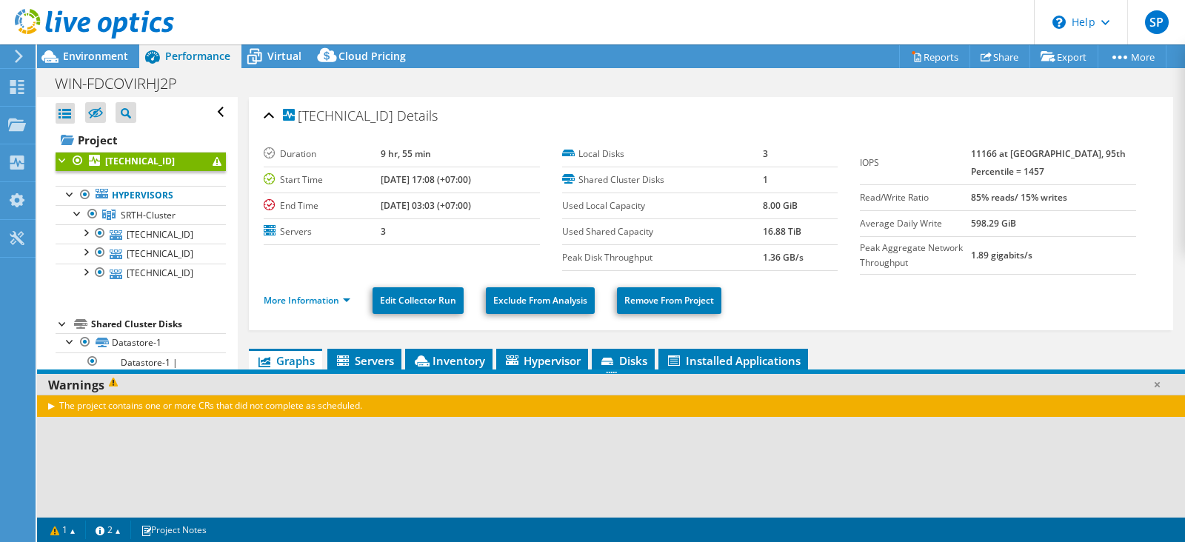
click at [49, 407] on div "The project contains one or more CRs that did not complete as scheduled." at bounding box center [611, 405] width 1148 height 21
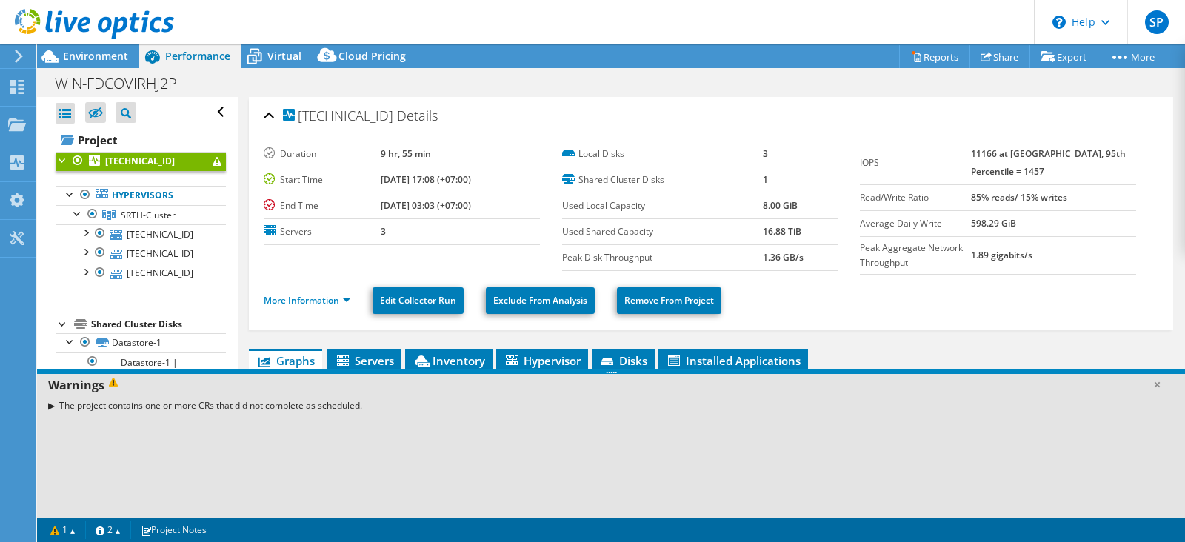
click at [55, 405] on div "The project contains one or more CRs that did not complete as scheduled." at bounding box center [611, 405] width 1148 height 21
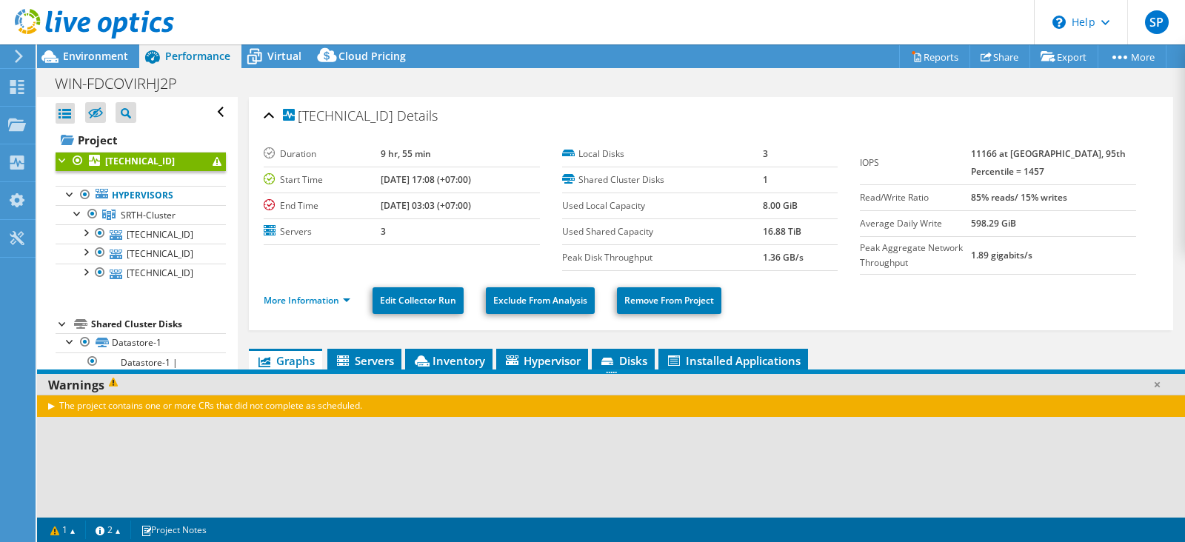
click at [52, 406] on div "The project contains one or more CRs that did not complete as scheduled." at bounding box center [611, 405] width 1148 height 21
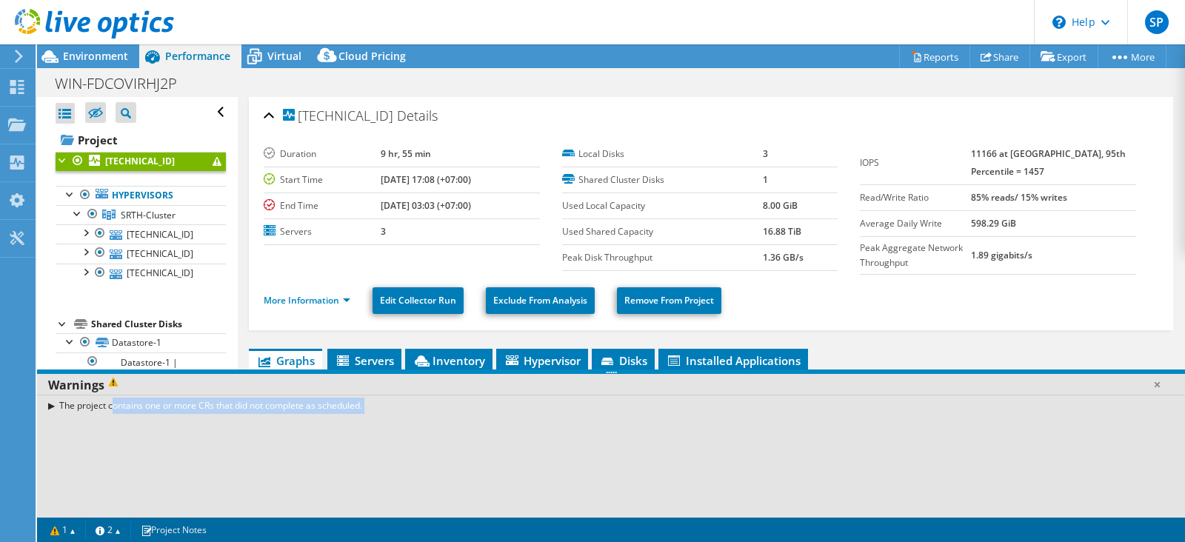
click at [52, 406] on div "The project contains one or more CRs that did not complete as scheduled." at bounding box center [611, 405] width 1148 height 21
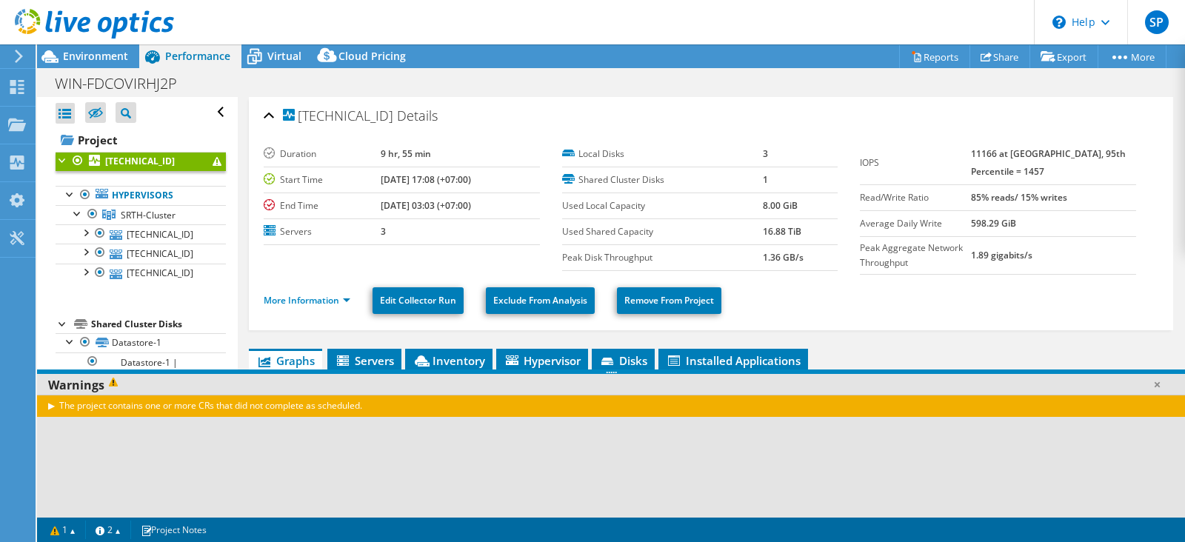
click at [744, 237] on label "Used Shared Capacity" at bounding box center [663, 231] width 202 height 15
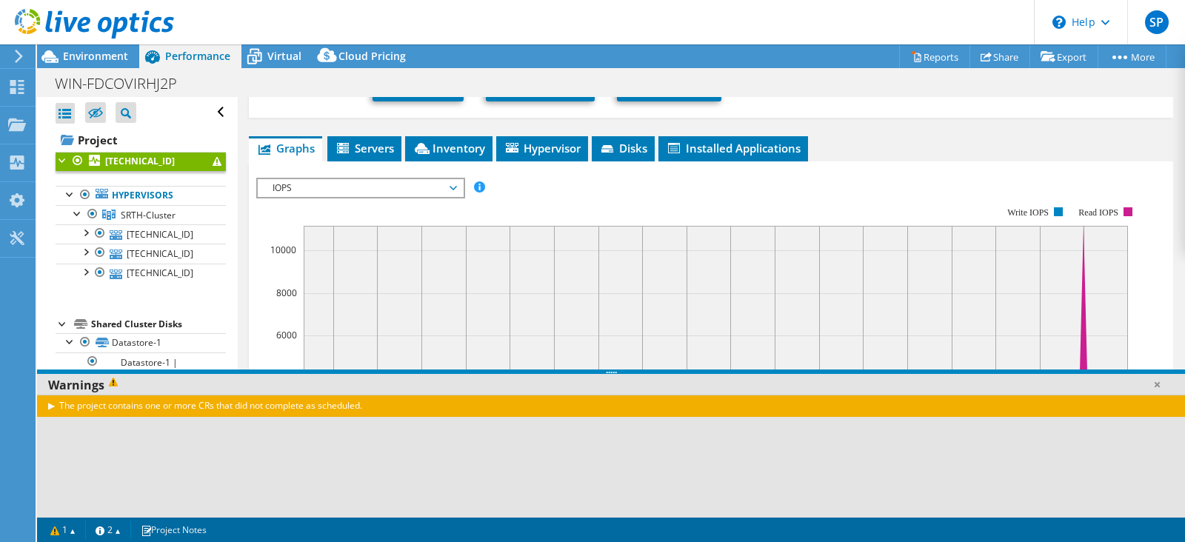
scroll to position [184, 0]
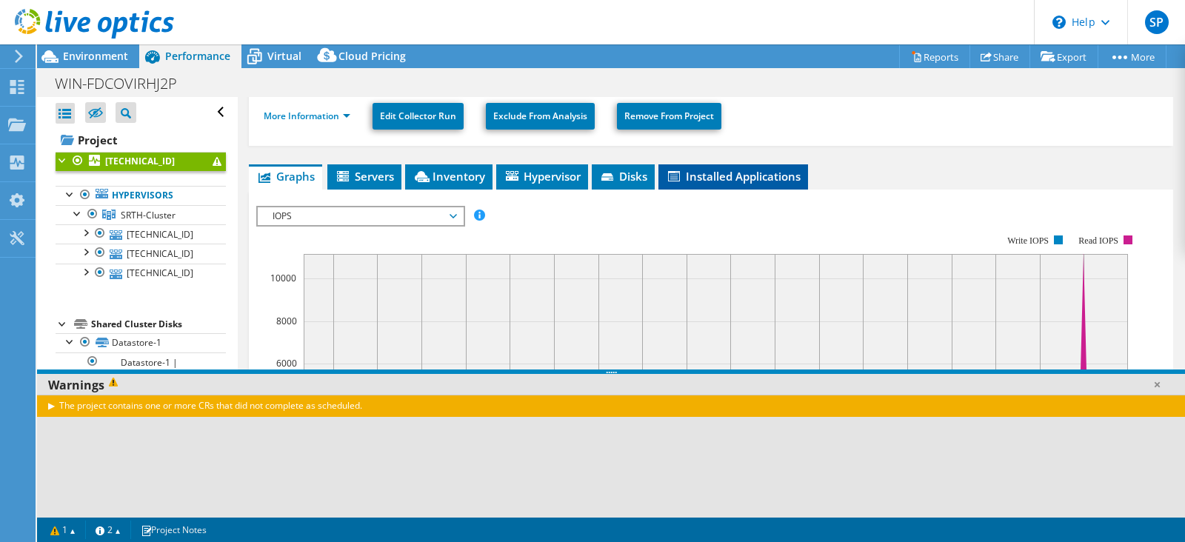
click at [759, 181] on span "Installed Applications" at bounding box center [733, 176] width 135 height 15
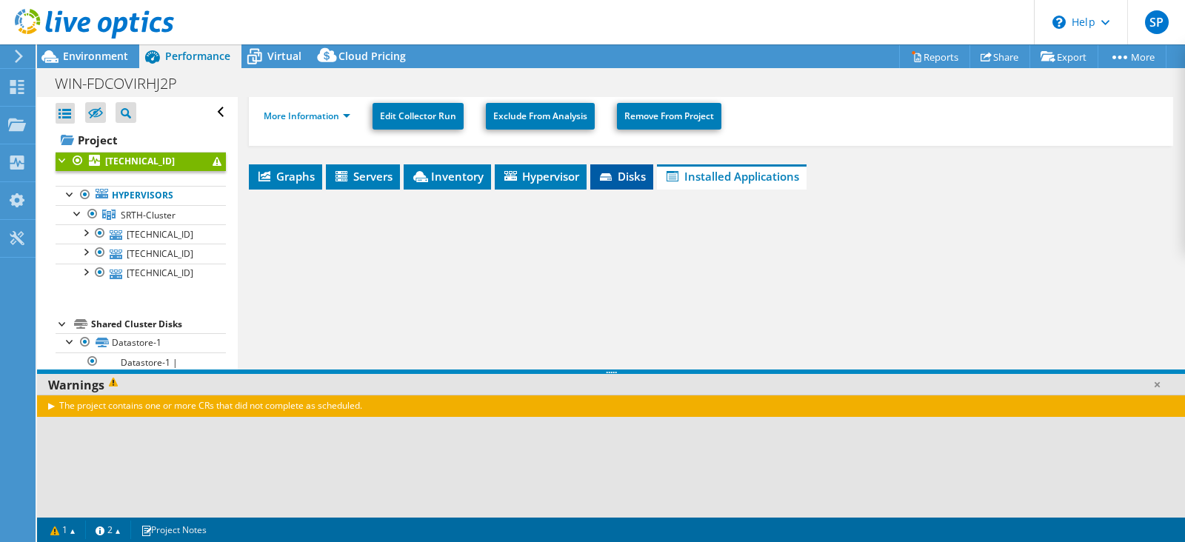
click at [613, 183] on li "Disks" at bounding box center [621, 176] width 63 height 25
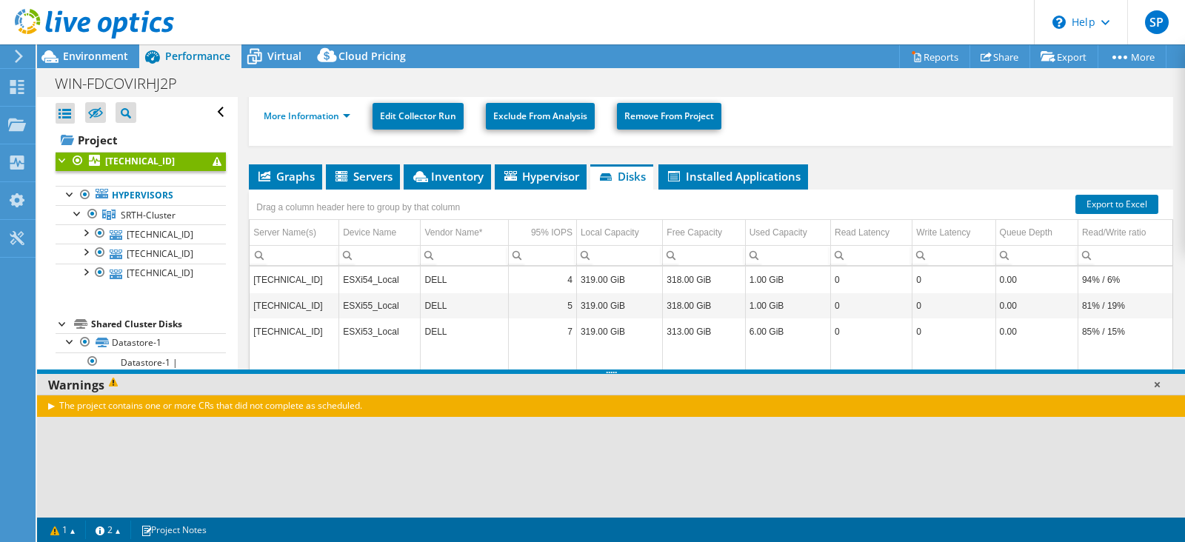
click at [1161, 382] on link at bounding box center [1157, 384] width 15 height 15
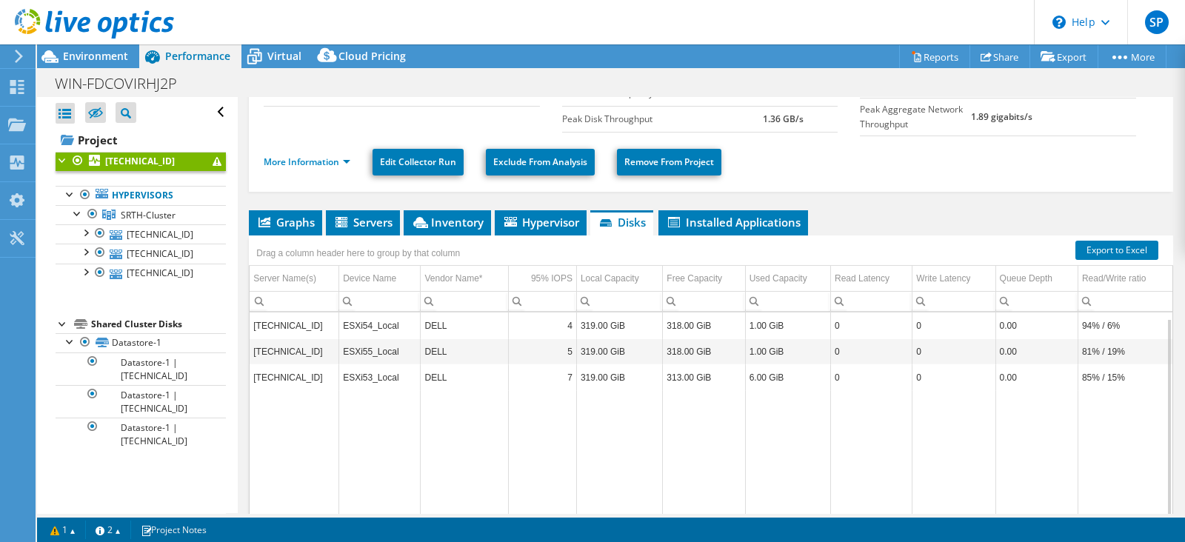
scroll to position [231, 0]
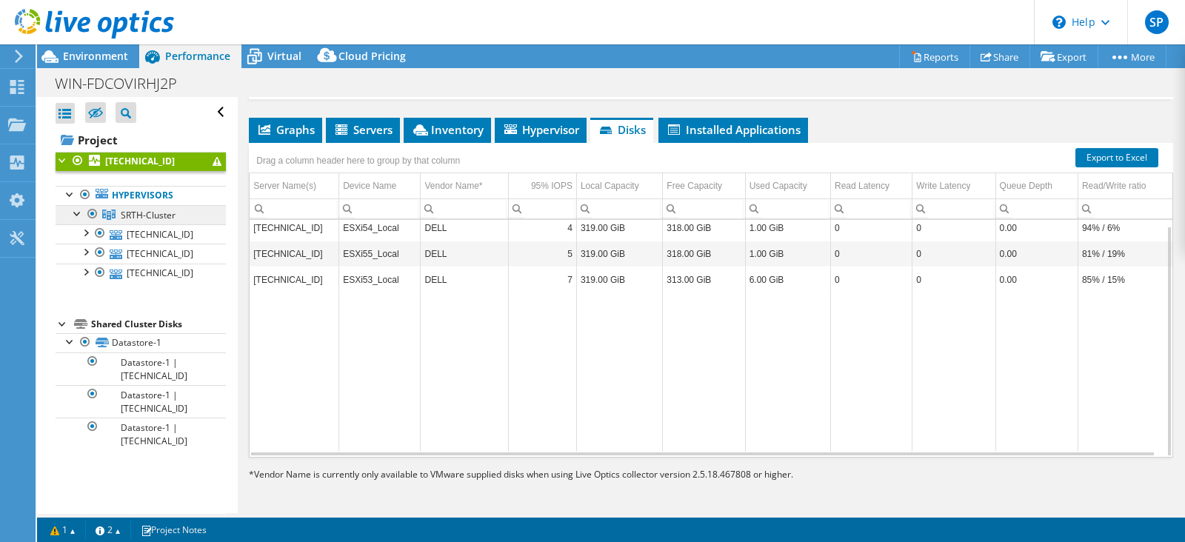
click at [126, 217] on span "SRTH-Cluster" at bounding box center [148, 215] width 55 height 13
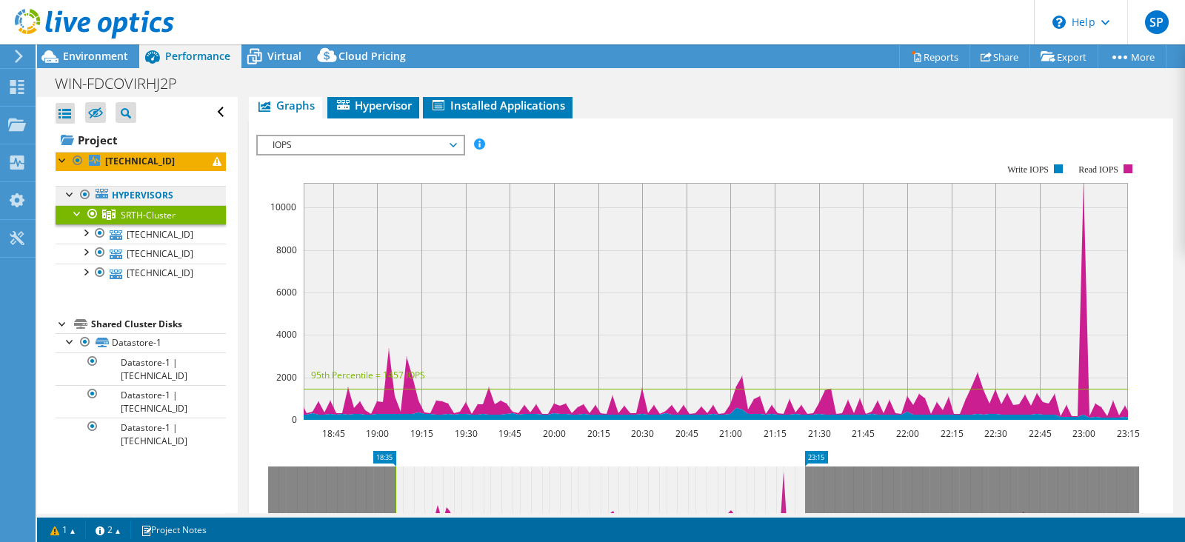
click at [141, 199] on link "Hypervisors" at bounding box center [141, 195] width 170 height 19
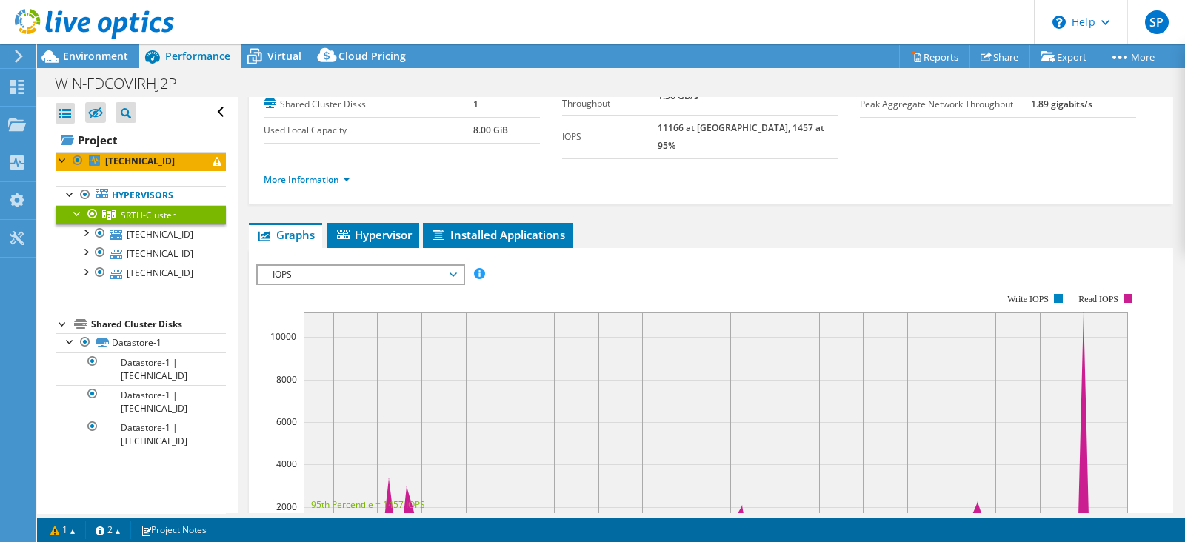
scroll to position [0, 0]
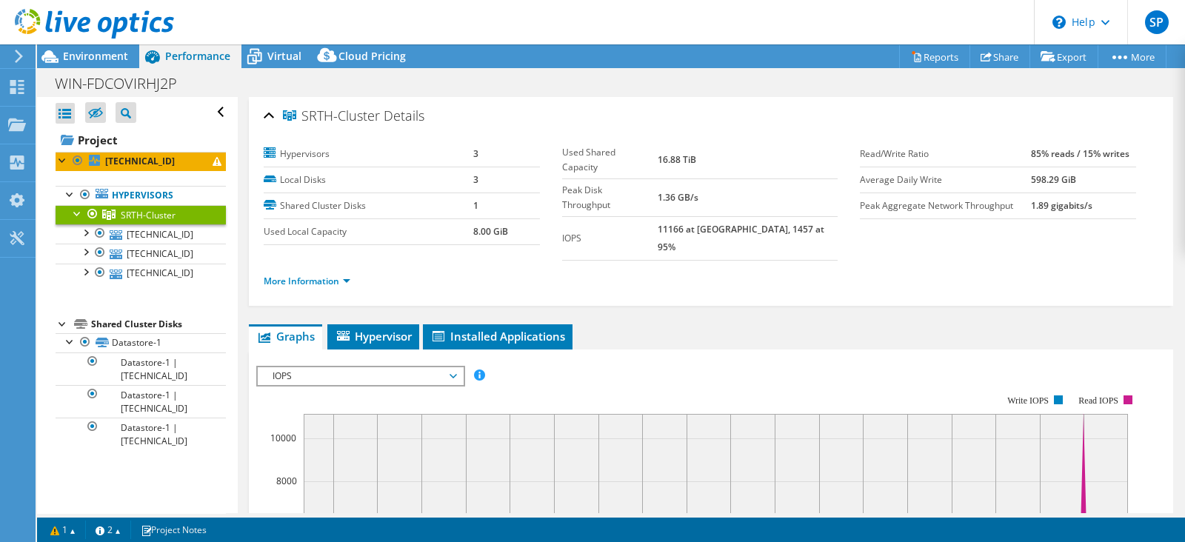
click at [360, 367] on span "IOPS" at bounding box center [360, 376] width 190 height 18
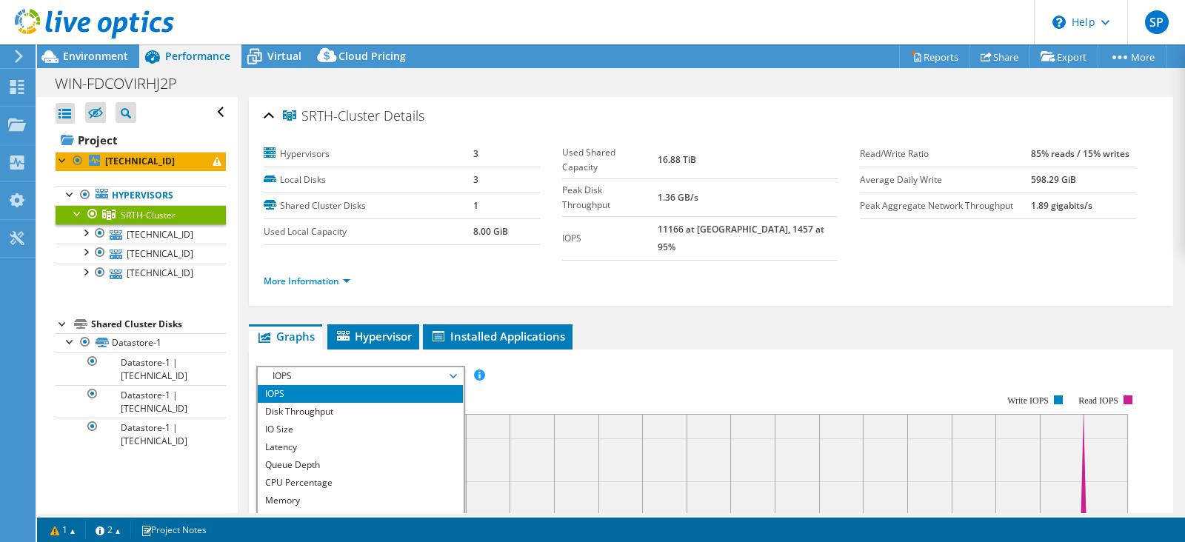
scroll to position [92, 0]
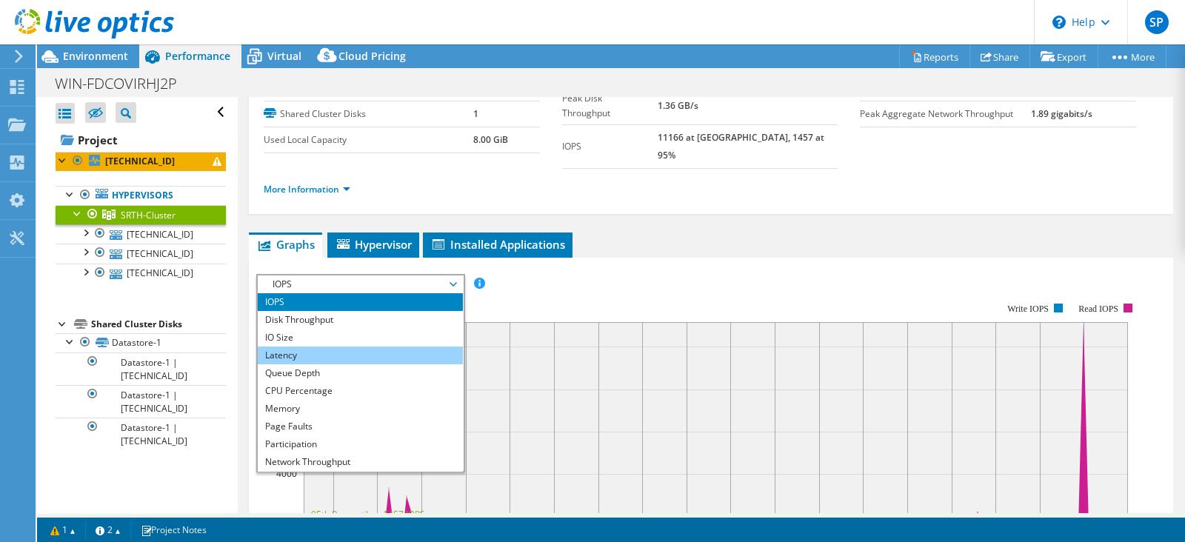
click at [323, 347] on li "Latency" at bounding box center [360, 356] width 205 height 18
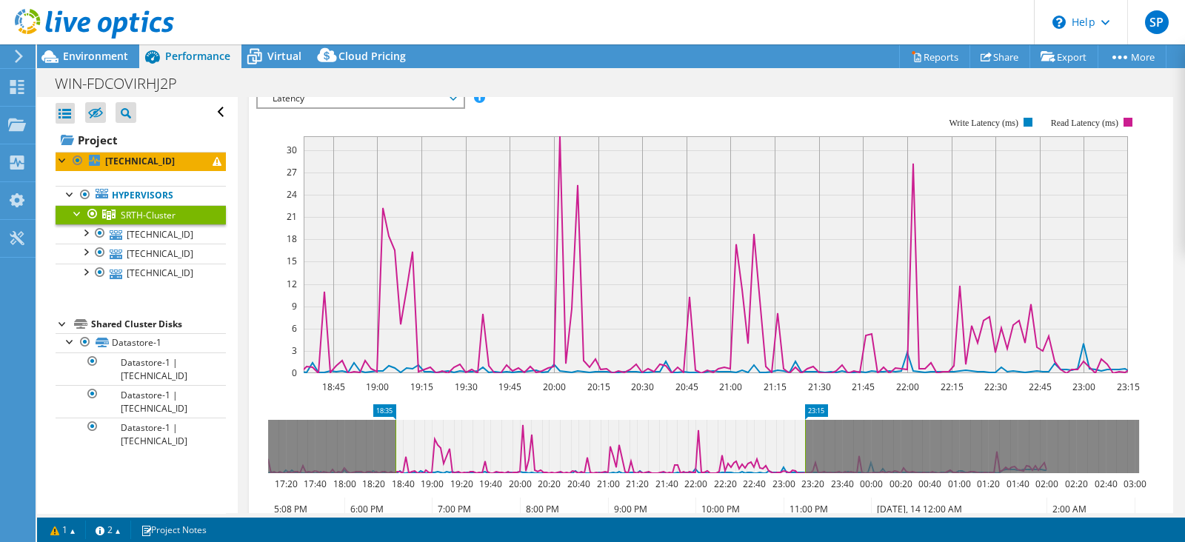
scroll to position [184, 0]
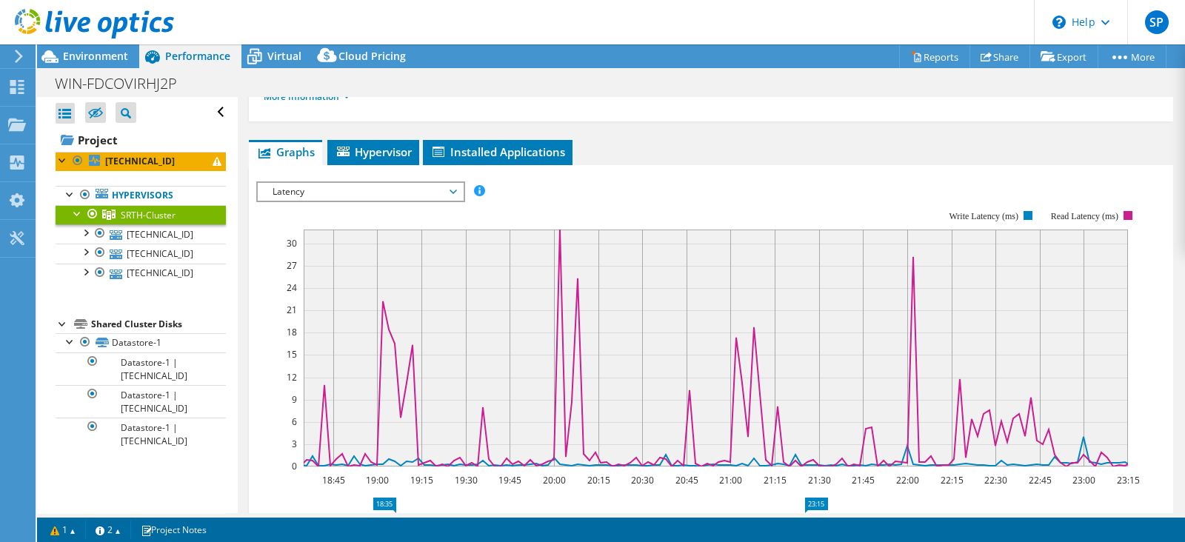
click at [123, 474] on div "Open All Close All Hide Excluded Nodes Project Tree Filter" at bounding box center [137, 305] width 200 height 416
click at [57, 523] on link "1" at bounding box center [63, 530] width 46 height 19
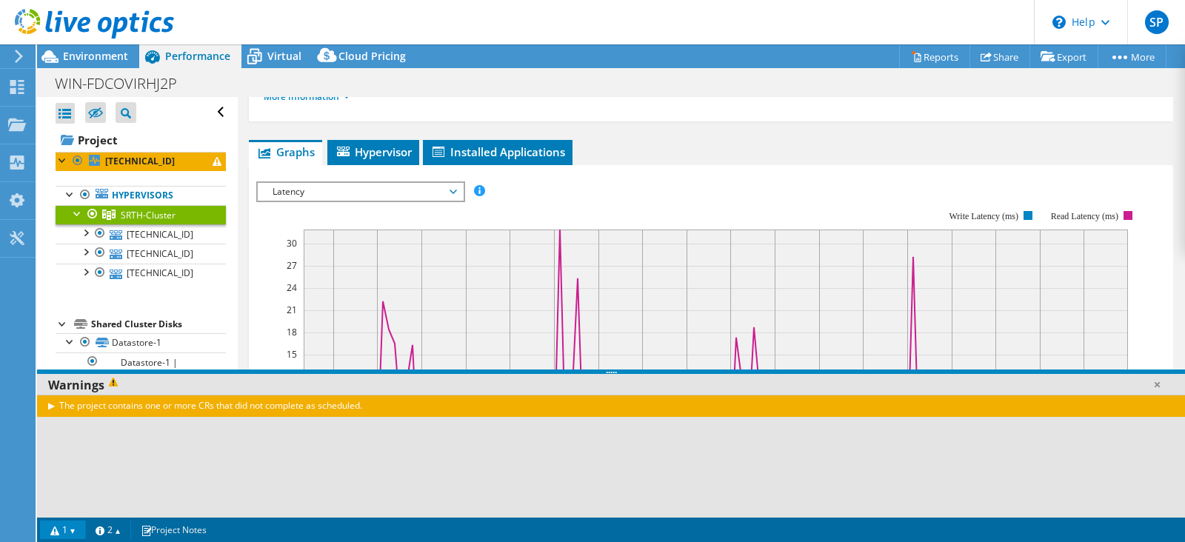
click at [56, 523] on link "1" at bounding box center [63, 530] width 46 height 19
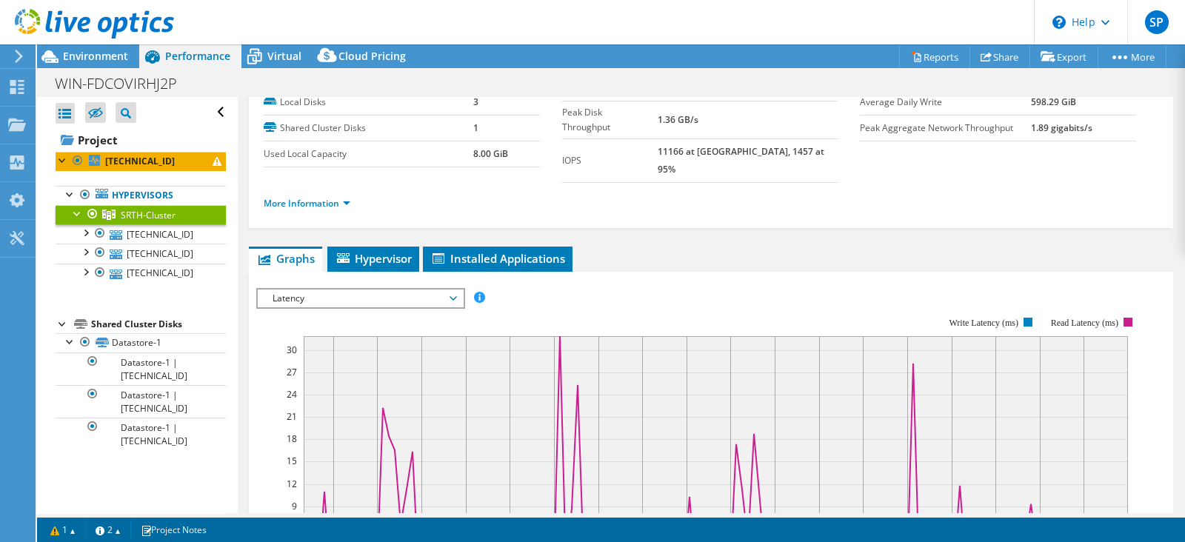
scroll to position [0, 0]
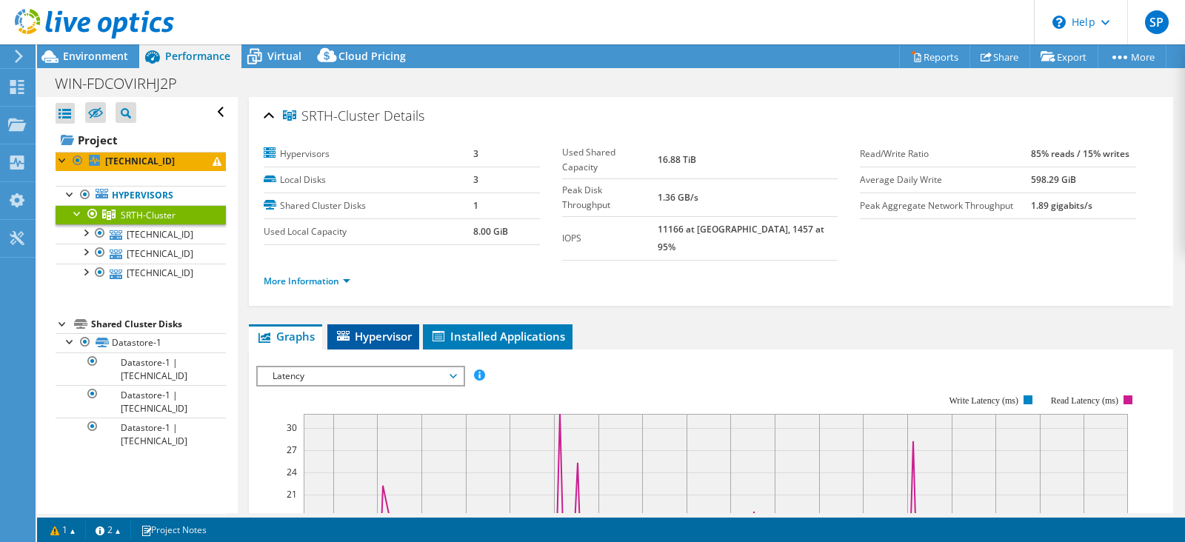
click at [359, 329] on span "Hypervisor" at bounding box center [373, 336] width 77 height 15
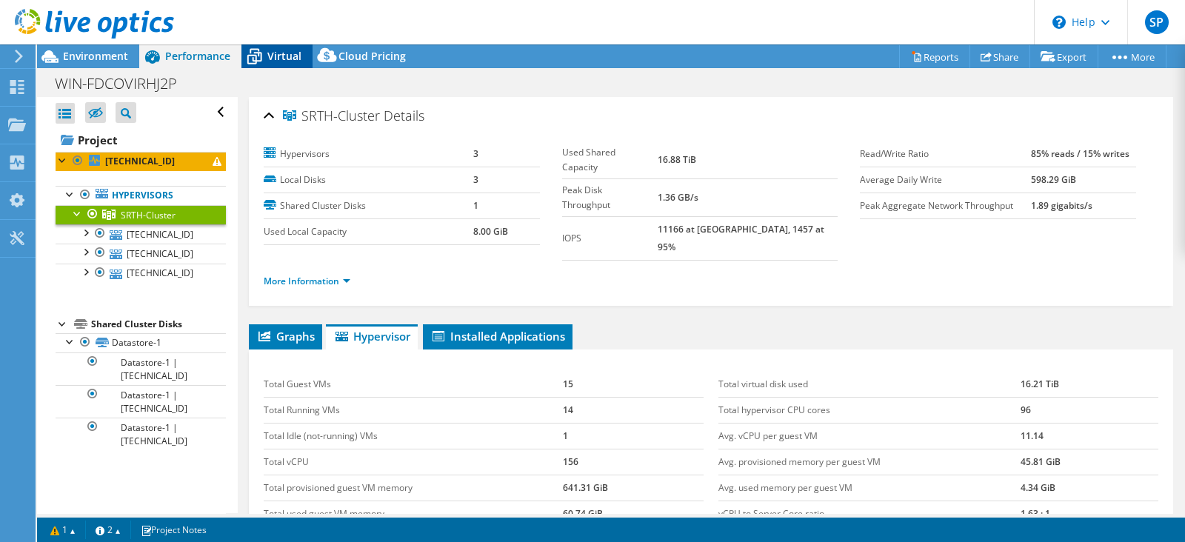
click at [289, 47] on div "Virtual" at bounding box center [277, 56] width 71 height 24
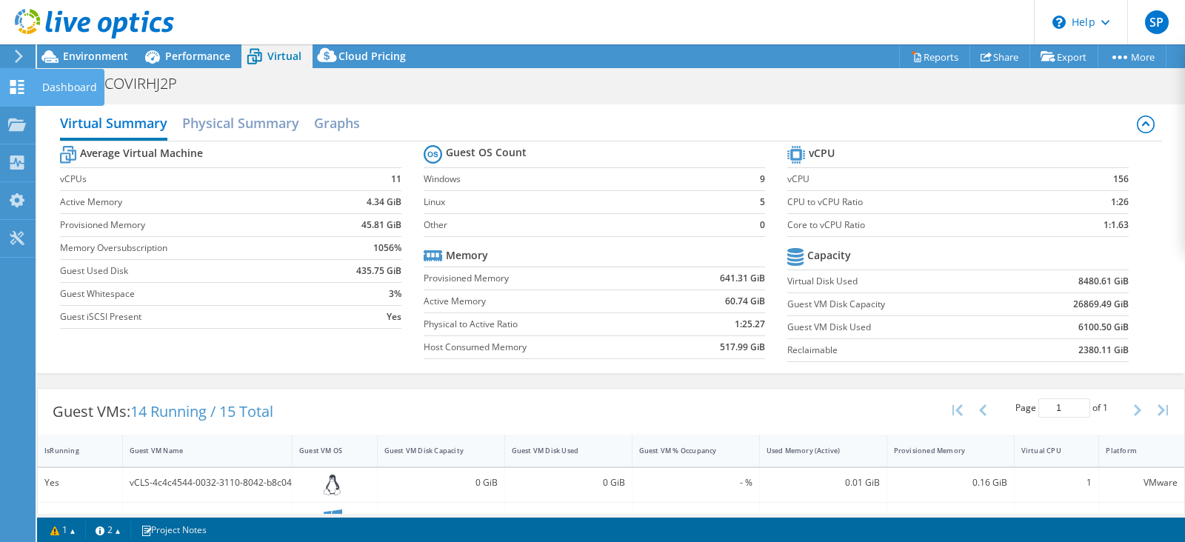
click at [15, 93] on use at bounding box center [17, 87] width 14 height 14
